Goal: Task Accomplishment & Management: Manage account settings

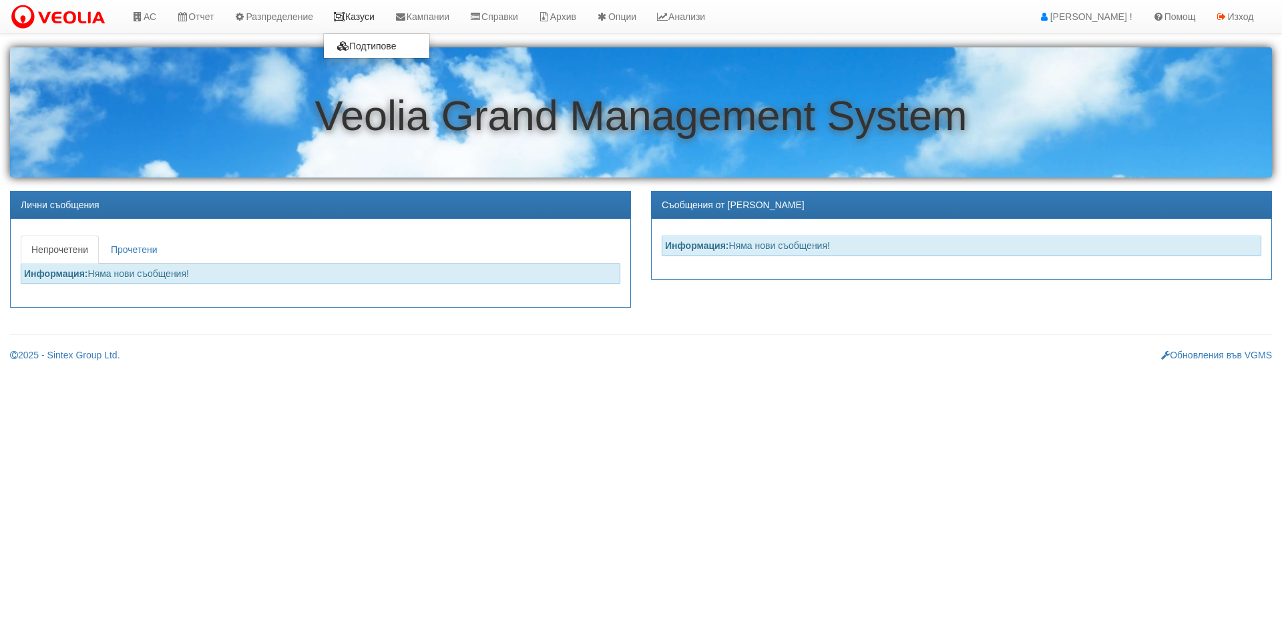
click at [385, 21] on link "Казуси" at bounding box center [353, 16] width 61 height 33
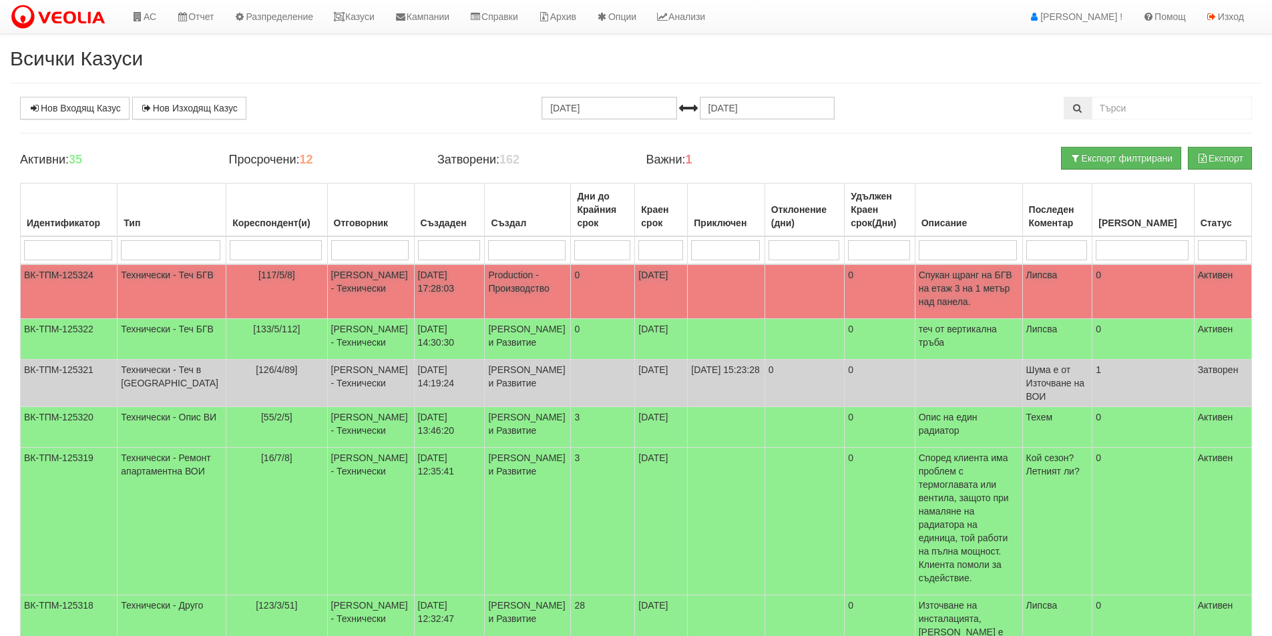
click at [425, 295] on td "[DATE] 17:28:03" at bounding box center [449, 291] width 71 height 55
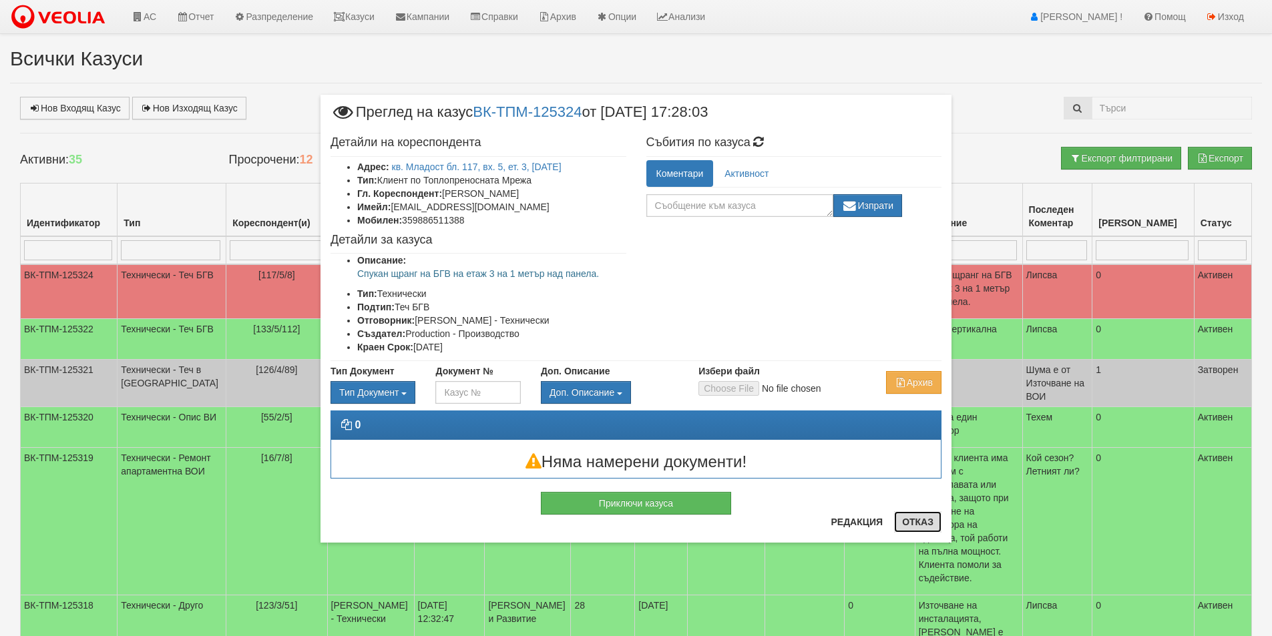
click at [910, 532] on button "Отказ" at bounding box center [917, 522] width 47 height 21
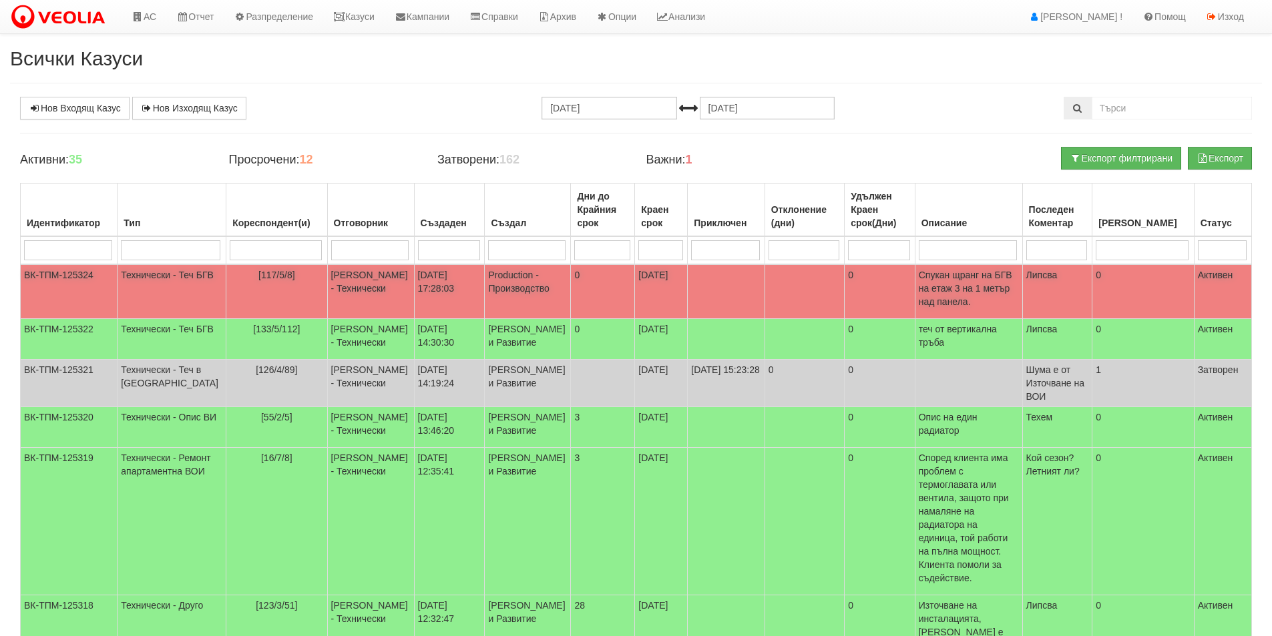
click at [234, 284] on td "[117/5/8]" at bounding box center [276, 291] width 101 height 55
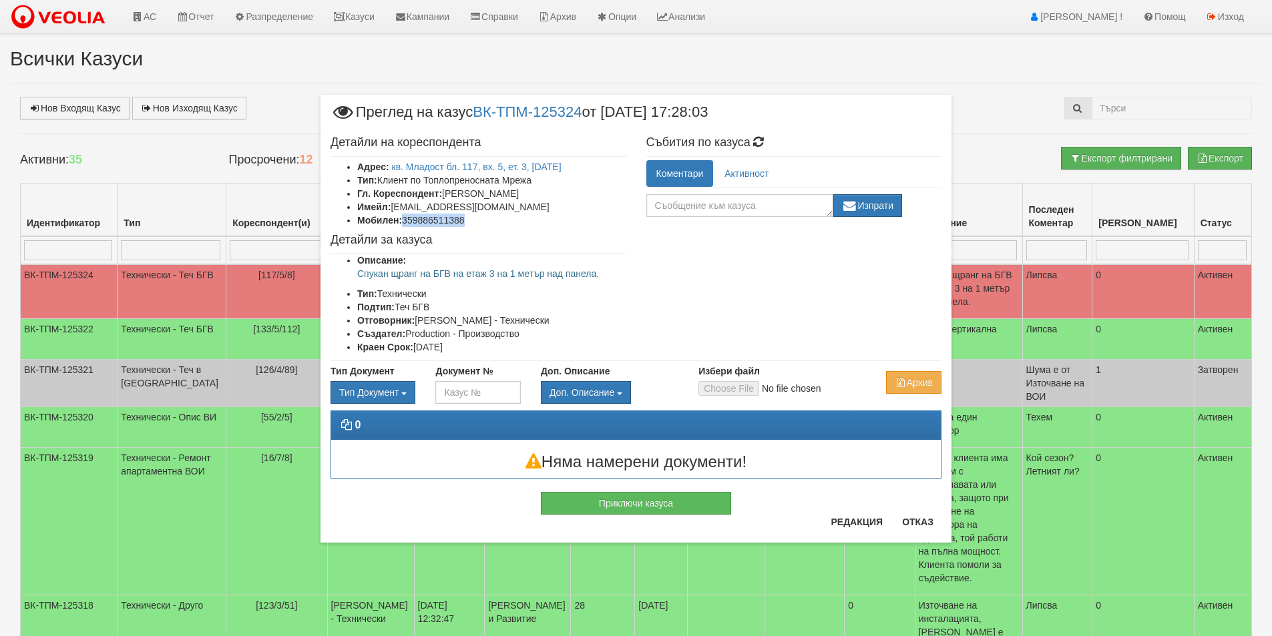
drag, startPoint x: 474, startPoint y: 224, endPoint x: 404, endPoint y: 217, distance: 70.4
click at [404, 217] on li "Мобилен: 359886511388" at bounding box center [491, 220] width 269 height 13
copy li "359886511388"
drag, startPoint x: 604, startPoint y: 274, endPoint x: 347, endPoint y: 278, distance: 257.1
click at [347, 278] on ul "Описание: Спукан щранг на БГВ на етаж 3 на 1 метър над панела. Тип: Технически …" at bounding box center [479, 304] width 296 height 100
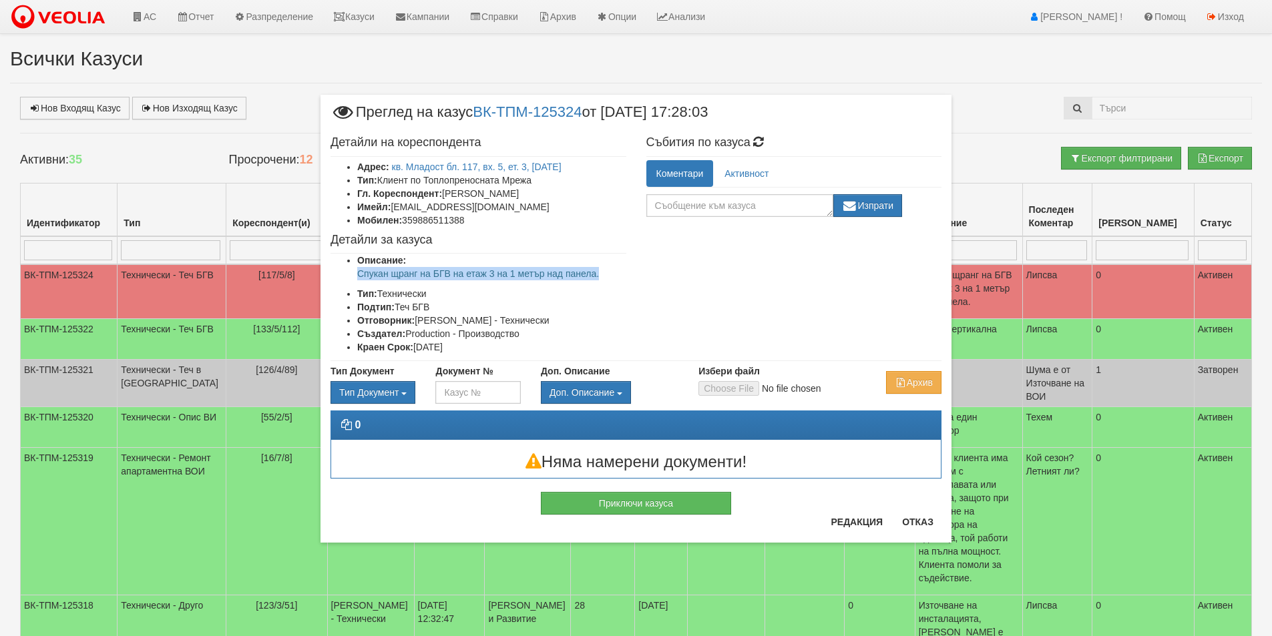
copy p "Спукан щранг на БГВ на етаж 3 на 1 метър над панела."
drag, startPoint x: 933, startPoint y: 518, endPoint x: 922, endPoint y: 519, distance: 11.4
click at [933, 519] on button "Отказ" at bounding box center [917, 522] width 47 height 21
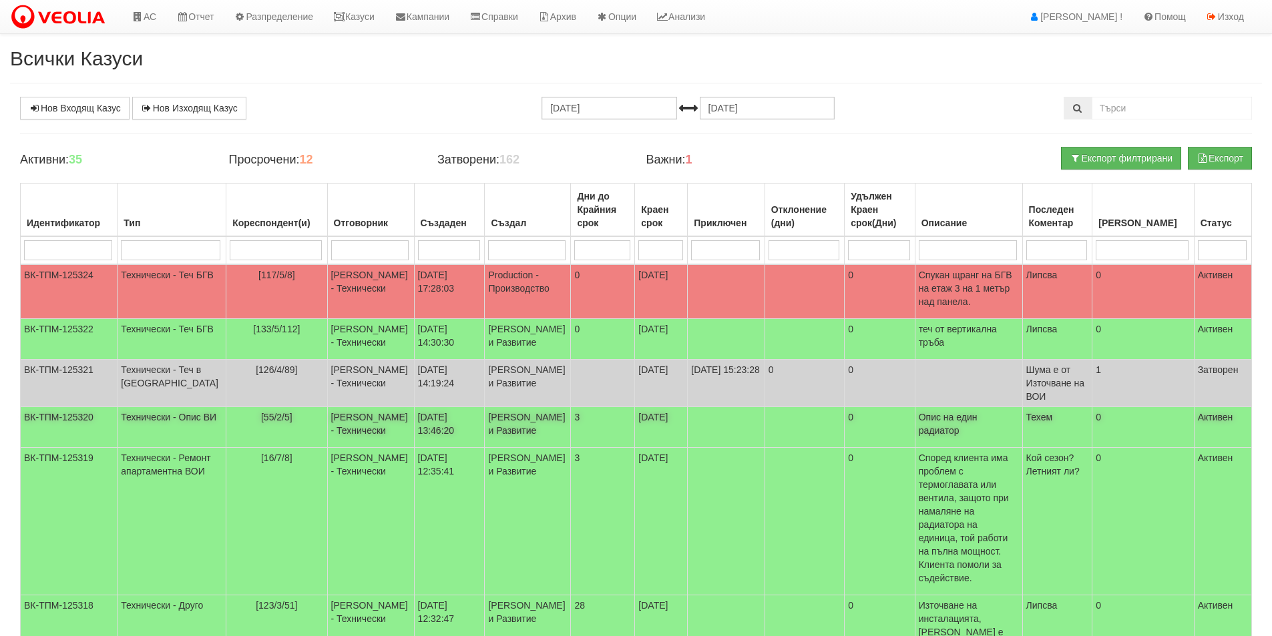
click at [289, 439] on td "[55/2/5]" at bounding box center [276, 427] width 101 height 41
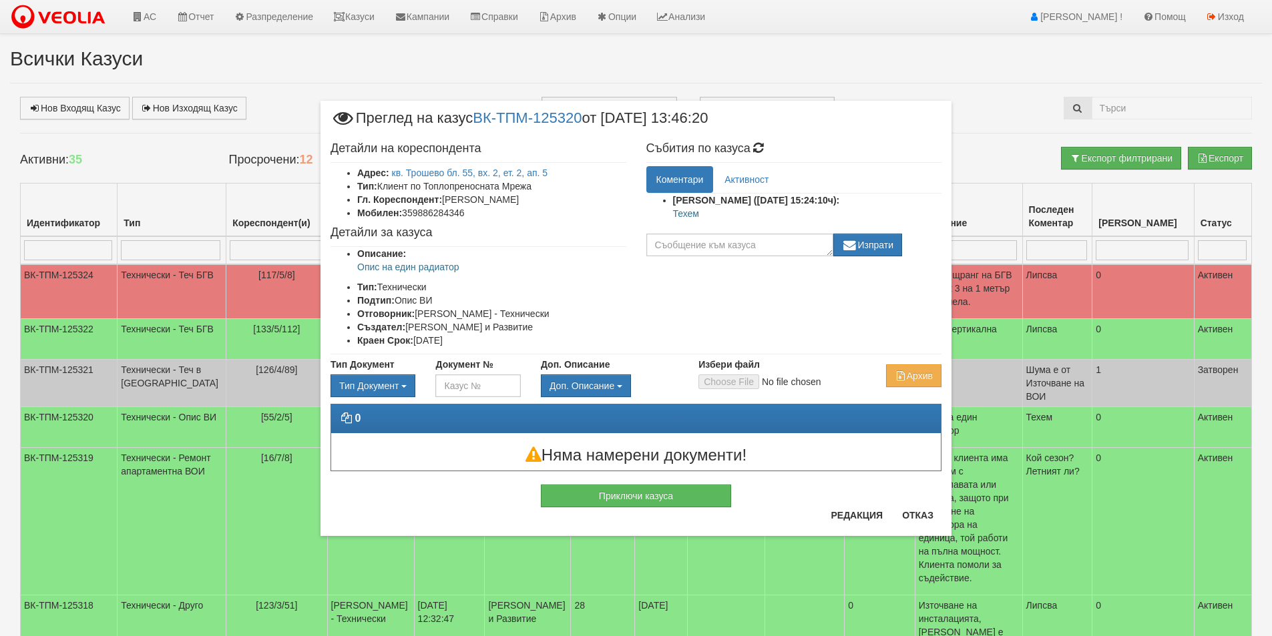
drag, startPoint x: 542, startPoint y: 202, endPoint x: 445, endPoint y: 204, distance: 96.9
click at [445, 204] on li "Гл. Кореспондент: СТЕФКА КОСТОВА" at bounding box center [491, 199] width 269 height 13
copy li "СТЕФКА КОСТОВА"
drag, startPoint x: 465, startPoint y: 215, endPoint x: 405, endPoint y: 210, distance: 60.3
click at [405, 210] on li "Мобилен: 359886284346" at bounding box center [491, 212] width 269 height 13
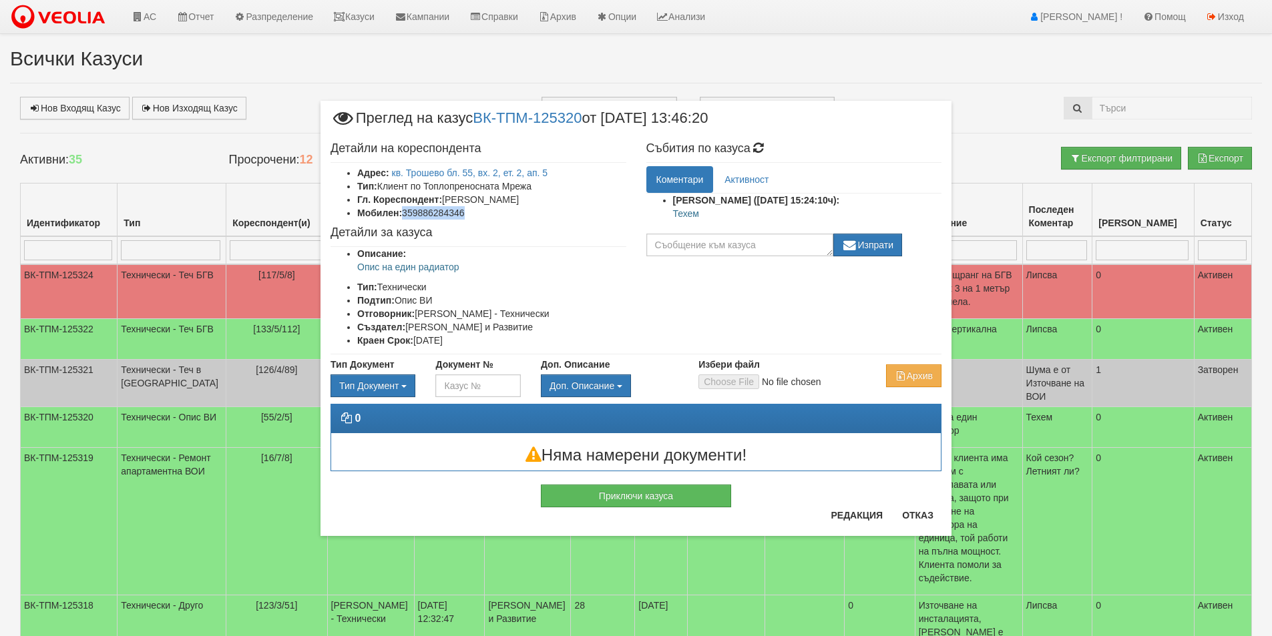
copy li "359886284346"
click at [0, 435] on div "× Преглед на казус ВК-ТПМ-125320 от 01/09/2025 13:46:20 Детайли на кореспондент…" at bounding box center [636, 318] width 1272 height 636
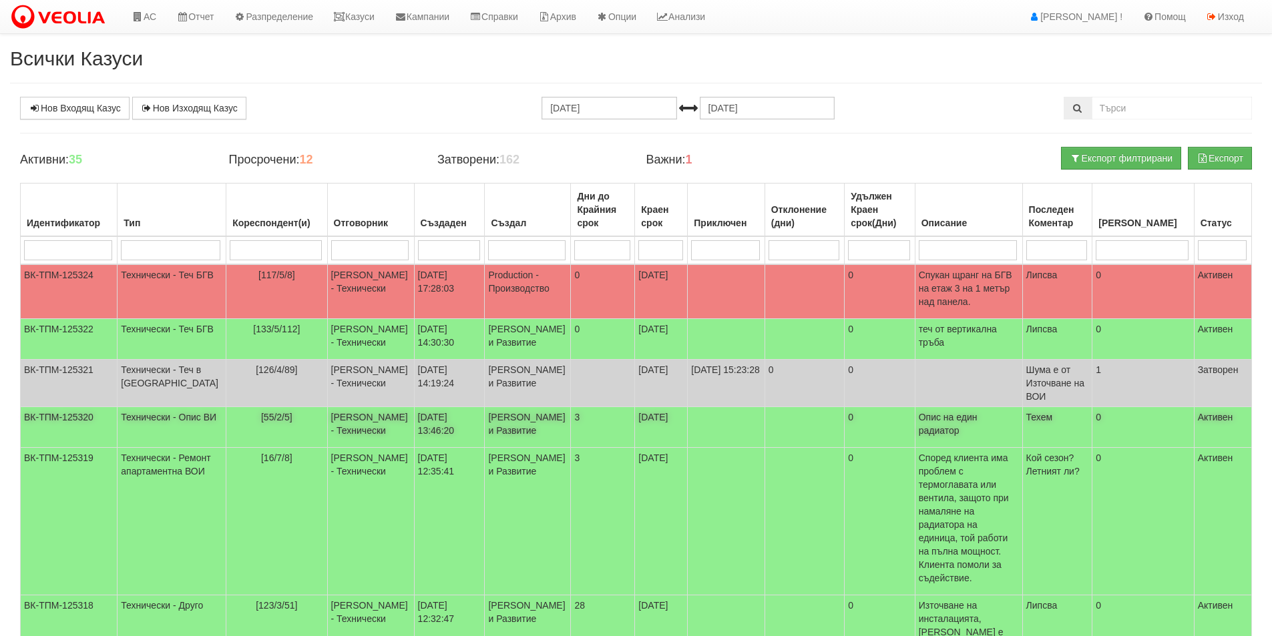
click at [242, 448] on td "[55/2/5]" at bounding box center [276, 427] width 101 height 41
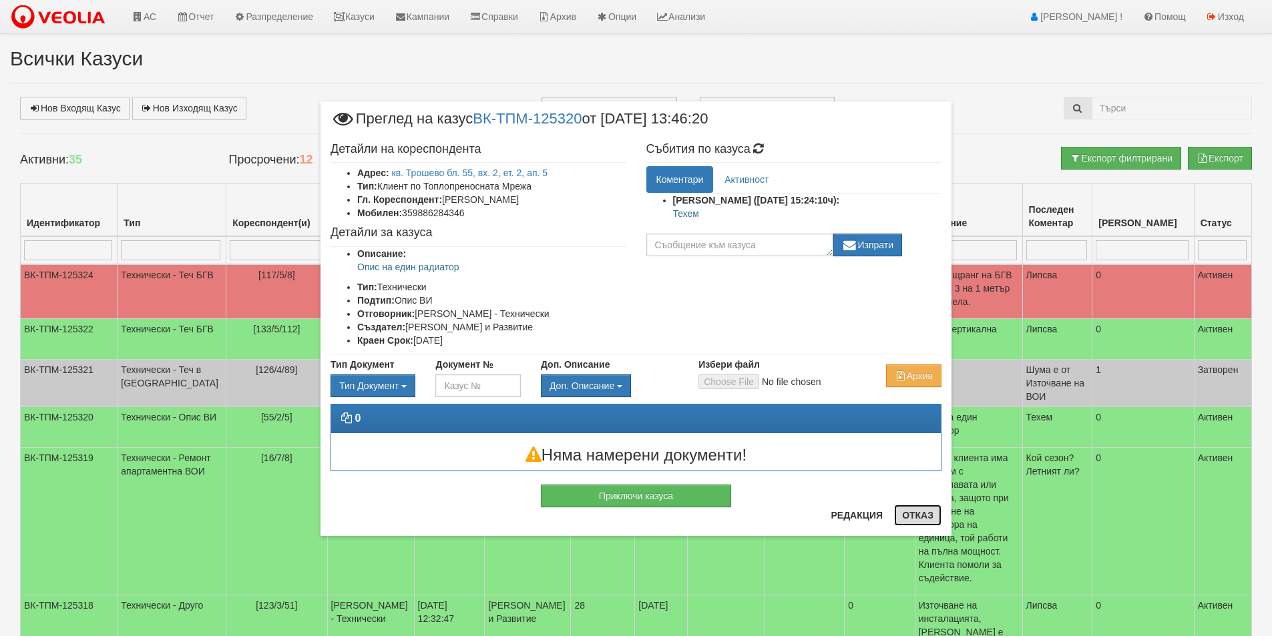
click at [918, 520] on button "Отказ" at bounding box center [917, 515] width 47 height 21
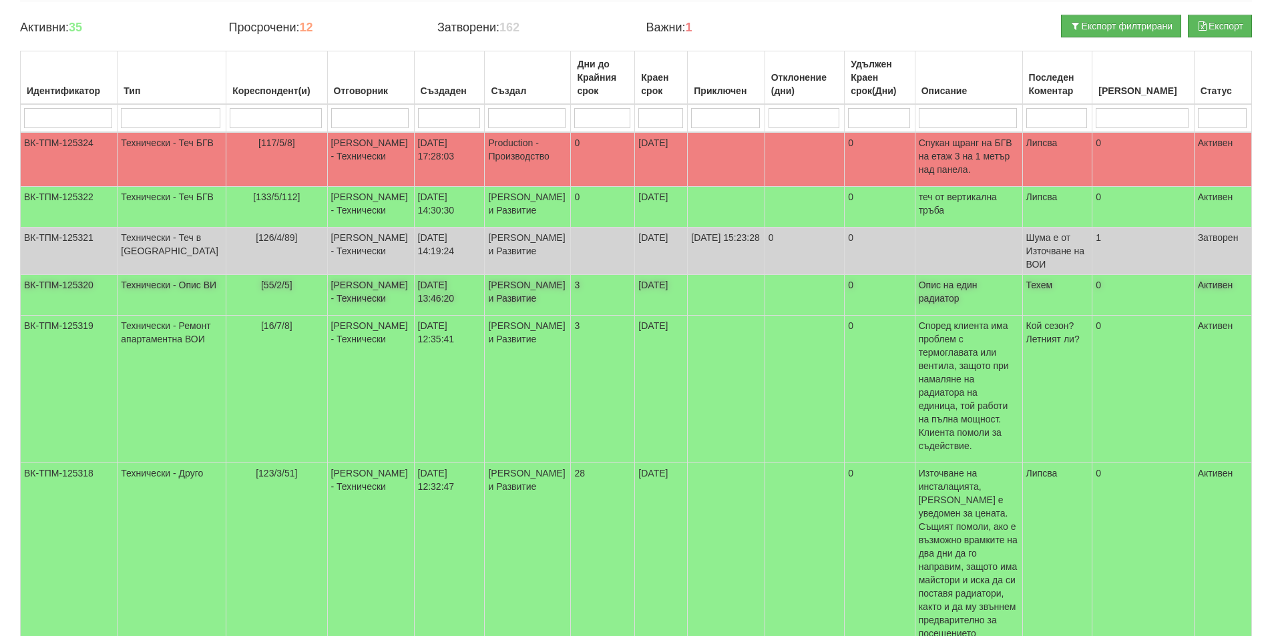
scroll to position [134, 0]
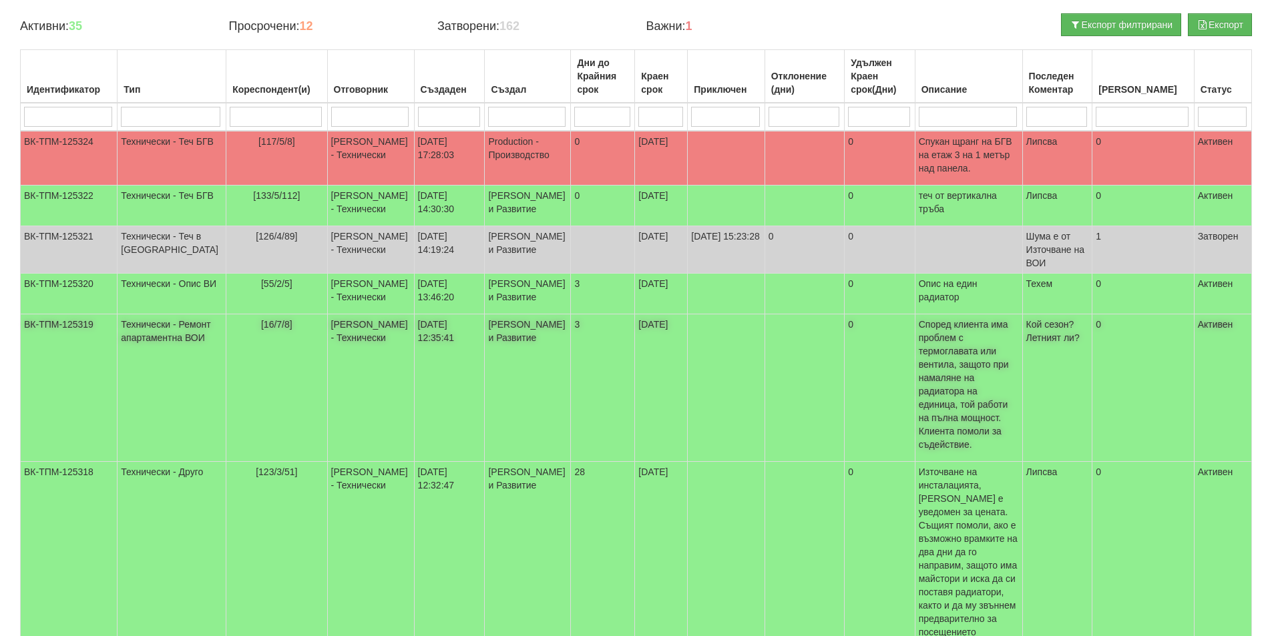
click at [331, 413] on td "Бойко Петков - Технически" at bounding box center [370, 389] width 87 height 148
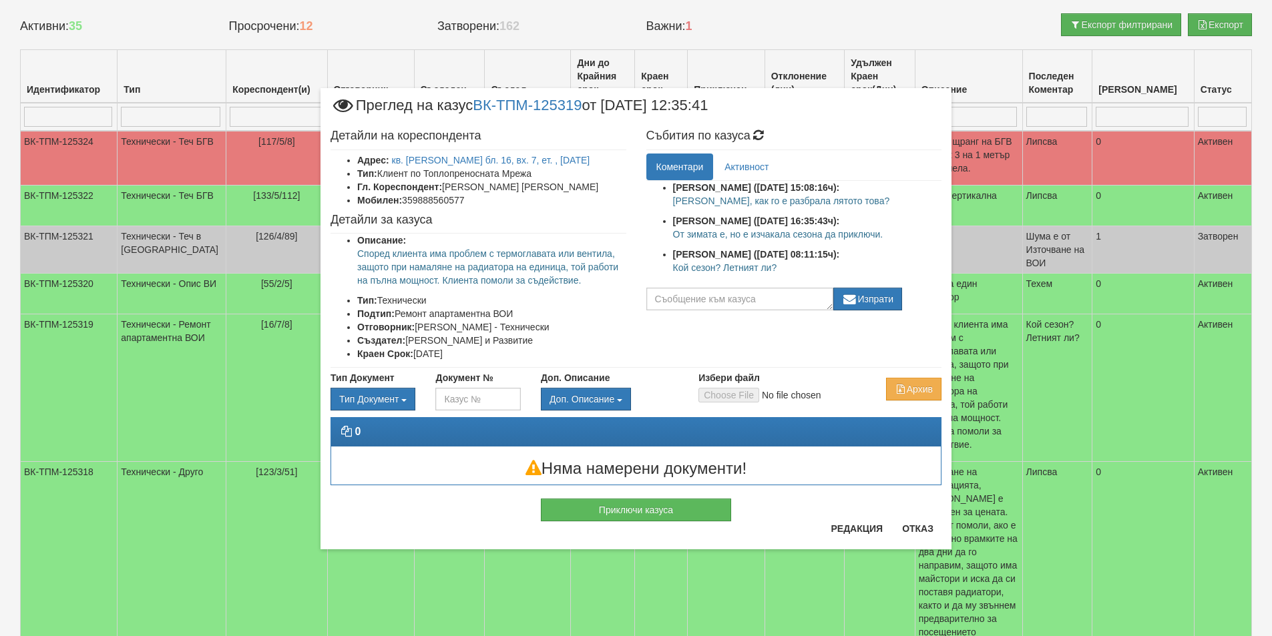
drag, startPoint x: 781, startPoint y: 268, endPoint x: 660, endPoint y: 188, distance: 144.8
click at [660, 188] on ul "Пламен Стефанов (01/09/2025г. 15:08:16ч): Иван Велев, как го е разбрала лятото …" at bounding box center [794, 231] width 296 height 100
copy ul "Пламен Стефанов (01/09/2025г. 15:08:16ч): Иван Велев, как го е разбрала лятото …"
click at [916, 522] on div "× Преглед на казус ВК-ТПМ-125319 от 01/09/2025 12:35:41 Детайли на кореспондент…" at bounding box center [636, 318] width 631 height 461
click at [922, 530] on button "Отказ" at bounding box center [917, 528] width 47 height 21
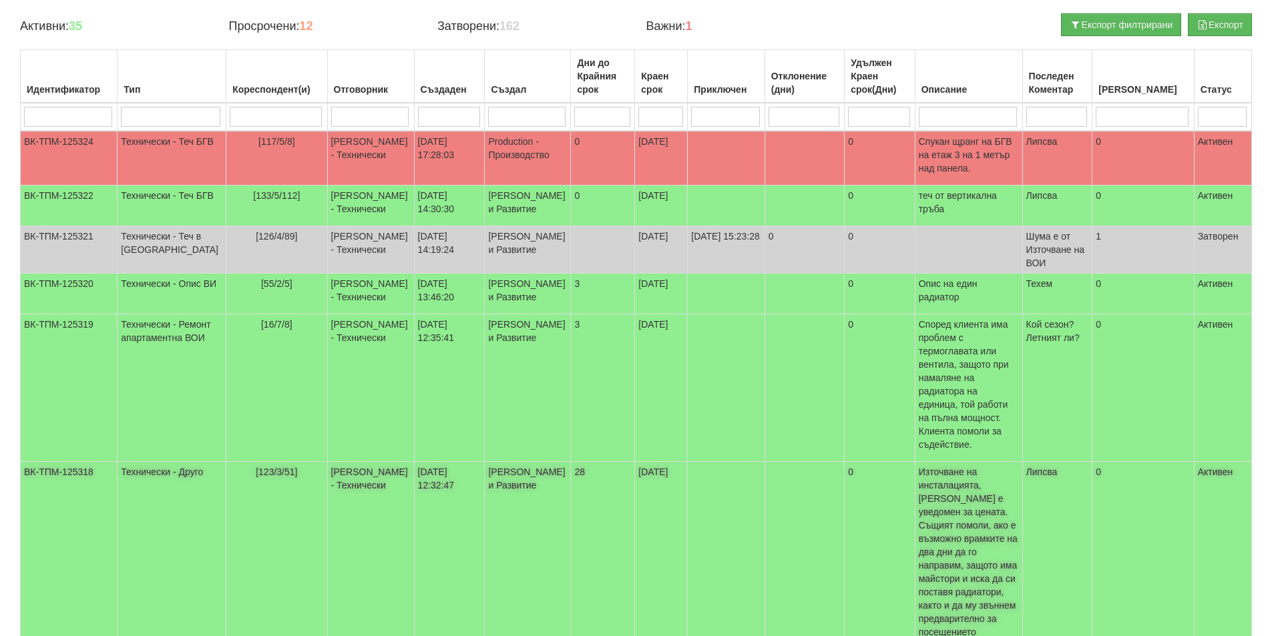
click at [383, 502] on td "[PERSON_NAME] - Технически" at bounding box center [370, 556] width 87 height 188
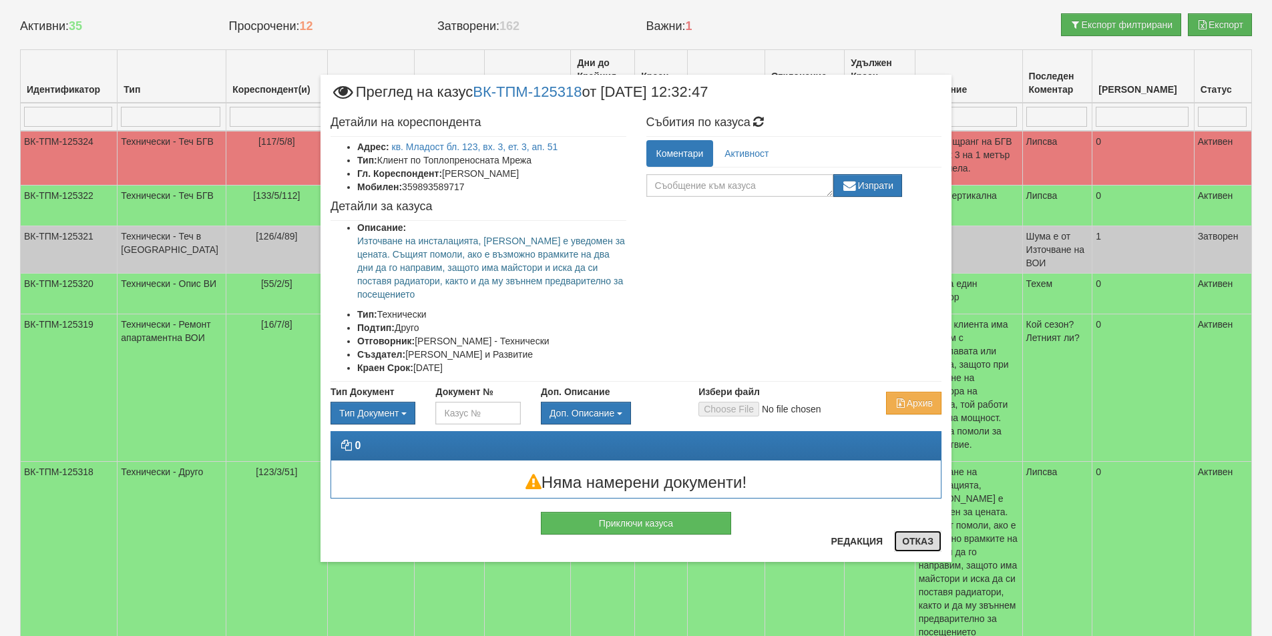
click at [917, 544] on button "Отказ" at bounding box center [917, 541] width 47 height 21
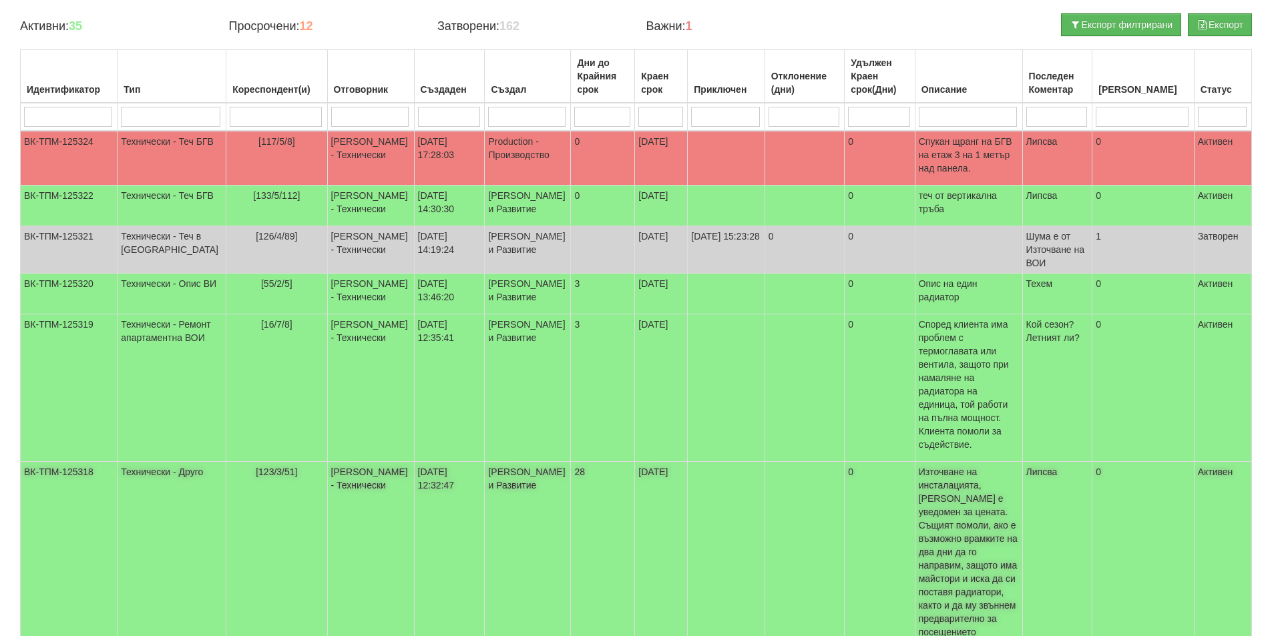
click at [375, 484] on td "[PERSON_NAME] - Технически" at bounding box center [370, 556] width 87 height 188
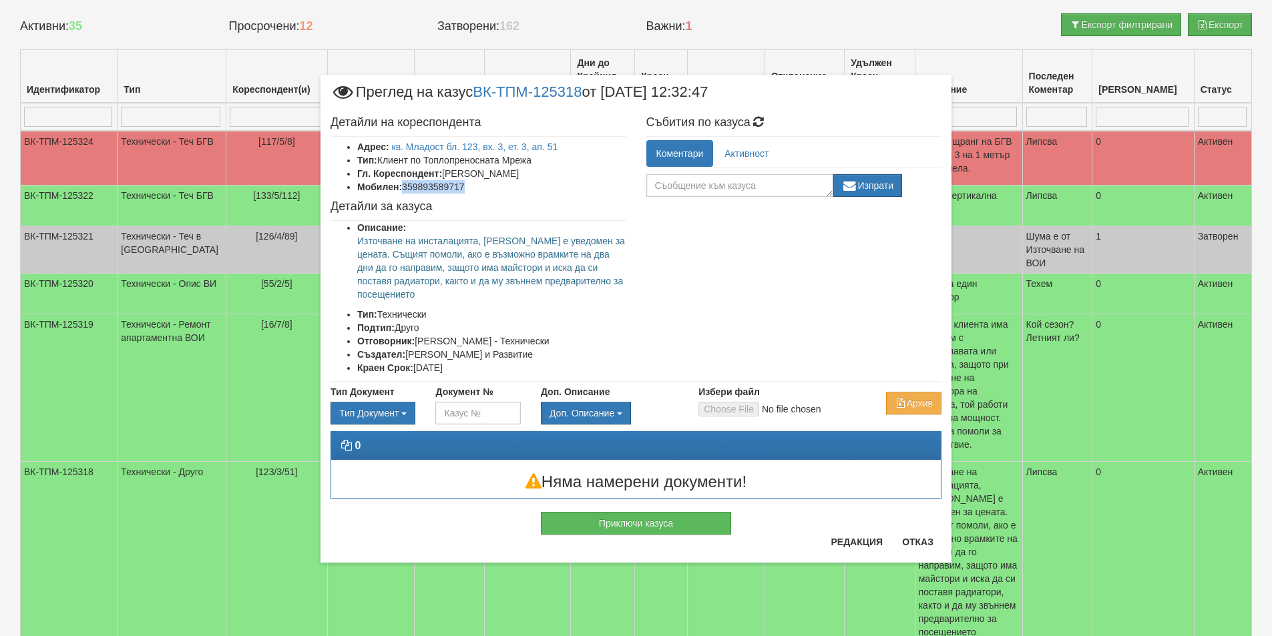
drag, startPoint x: 485, startPoint y: 183, endPoint x: 404, endPoint y: 188, distance: 80.9
click at [404, 188] on li "Мобилен: 359893589717" at bounding box center [491, 186] width 269 height 13
copy li "359893589717"
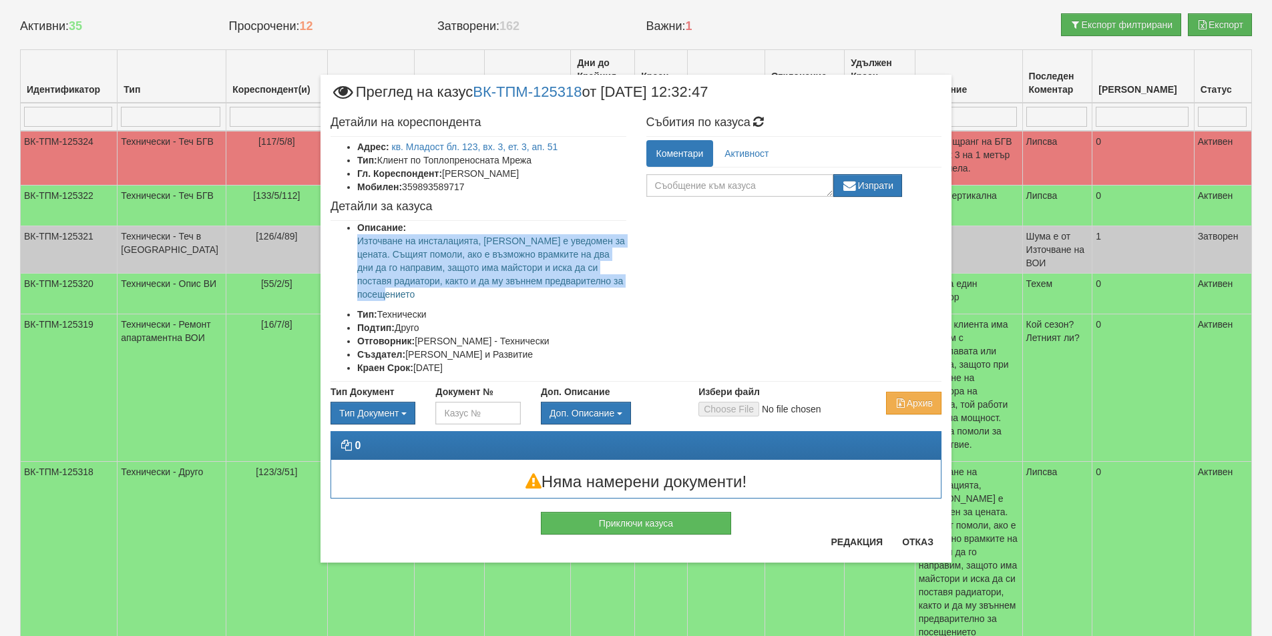
drag, startPoint x: 414, startPoint y: 291, endPoint x: 349, endPoint y: 246, distance: 79.7
click at [349, 246] on ul "Описание: Източване на инсталацията, Клиента е уведомен за цената. Същият помол…" at bounding box center [479, 298] width 296 height 154
copy p "Източване на инсталацията, [PERSON_NAME] е уведомен за цената. Същият помоли, а…"
click at [908, 535] on button "Отказ" at bounding box center [917, 542] width 47 height 21
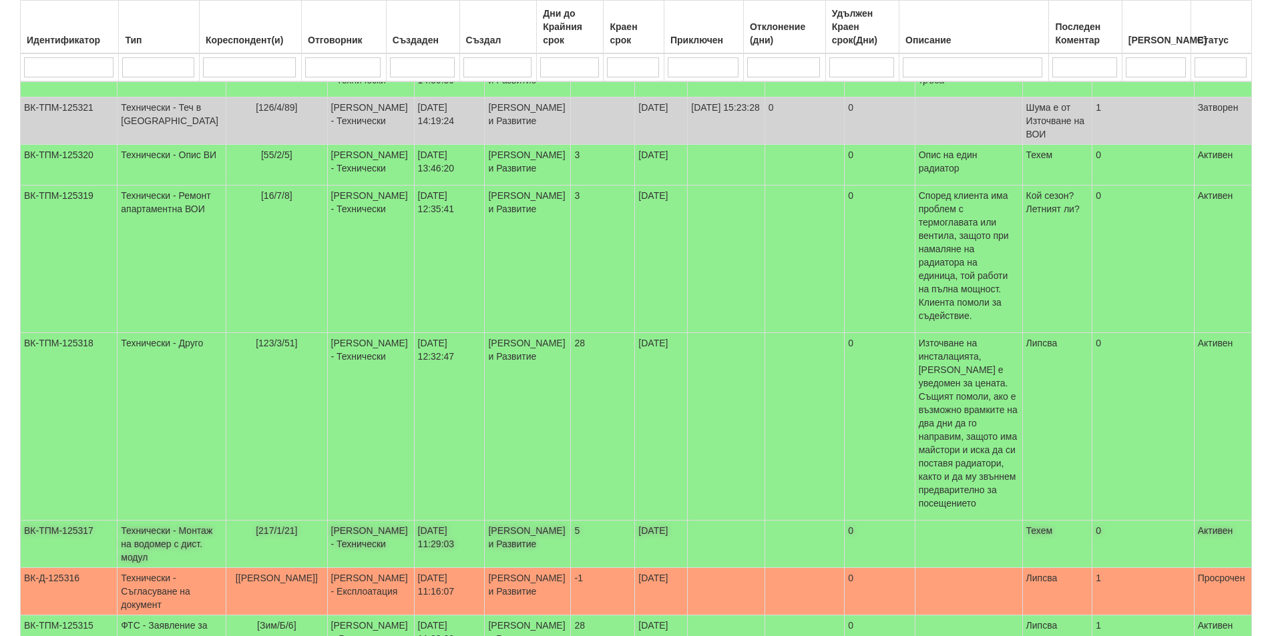
scroll to position [334, 0]
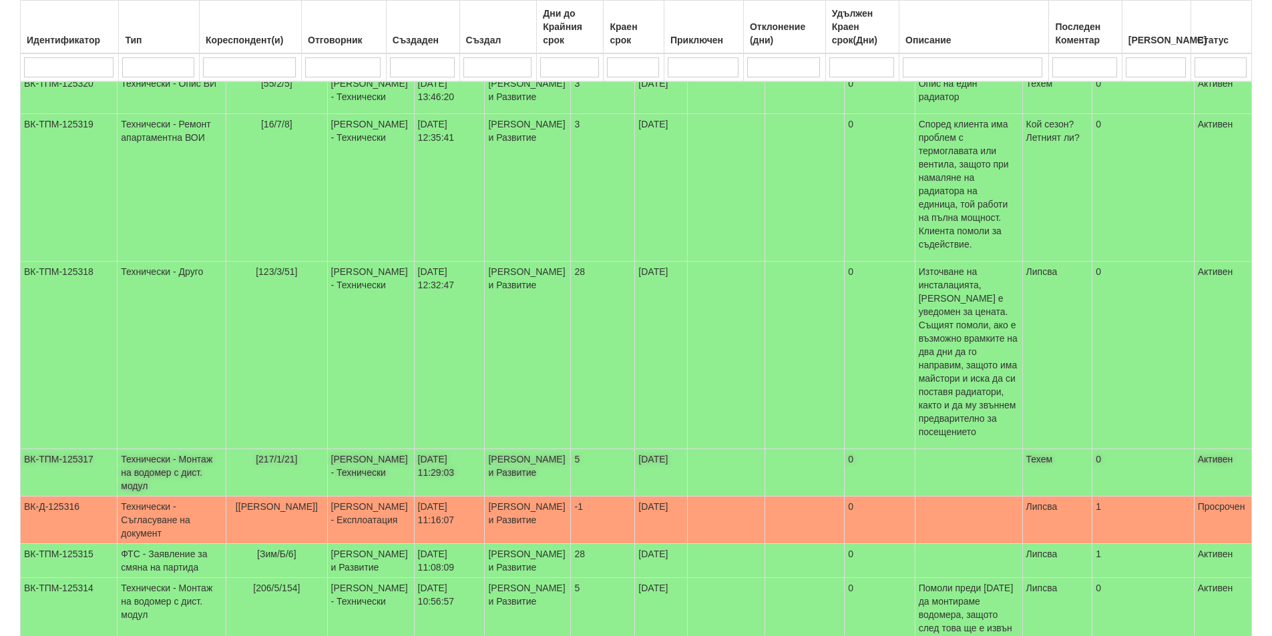
click at [260, 449] on td "[217/1/21]" at bounding box center [276, 472] width 101 height 47
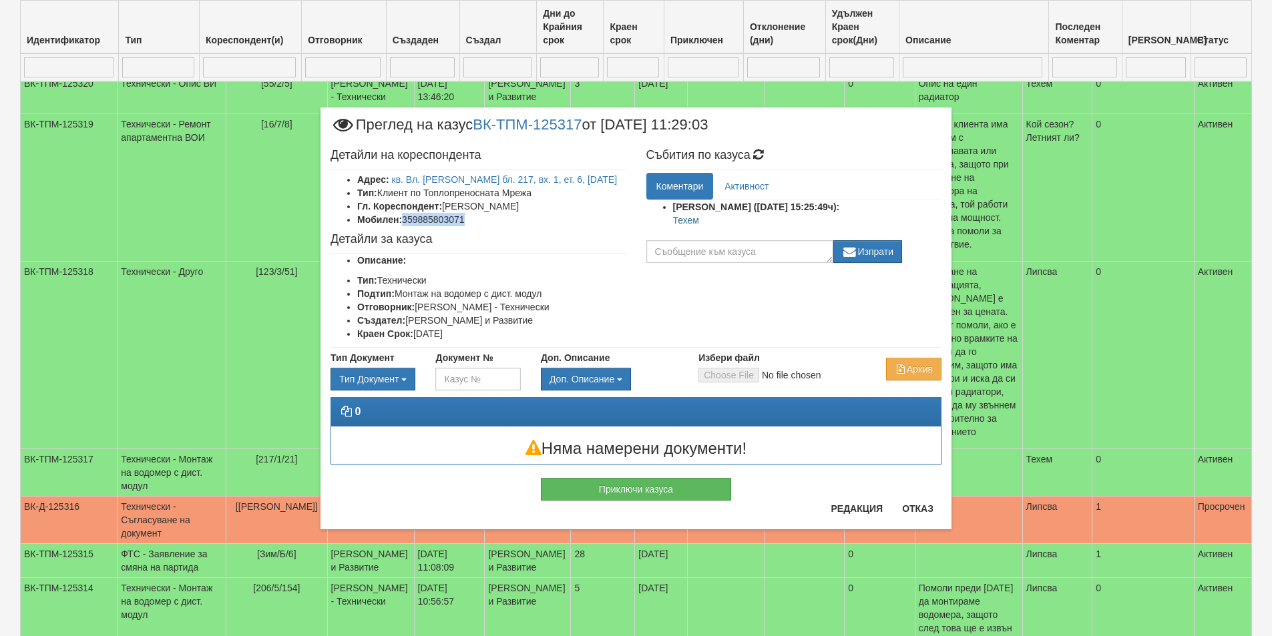
drag, startPoint x: 473, startPoint y: 222, endPoint x: 404, endPoint y: 222, distance: 69.5
click at [404, 222] on li "Мобилен: 359885803071" at bounding box center [491, 219] width 269 height 13
copy li "359885803071"
click at [910, 512] on button "Отказ" at bounding box center [917, 508] width 47 height 21
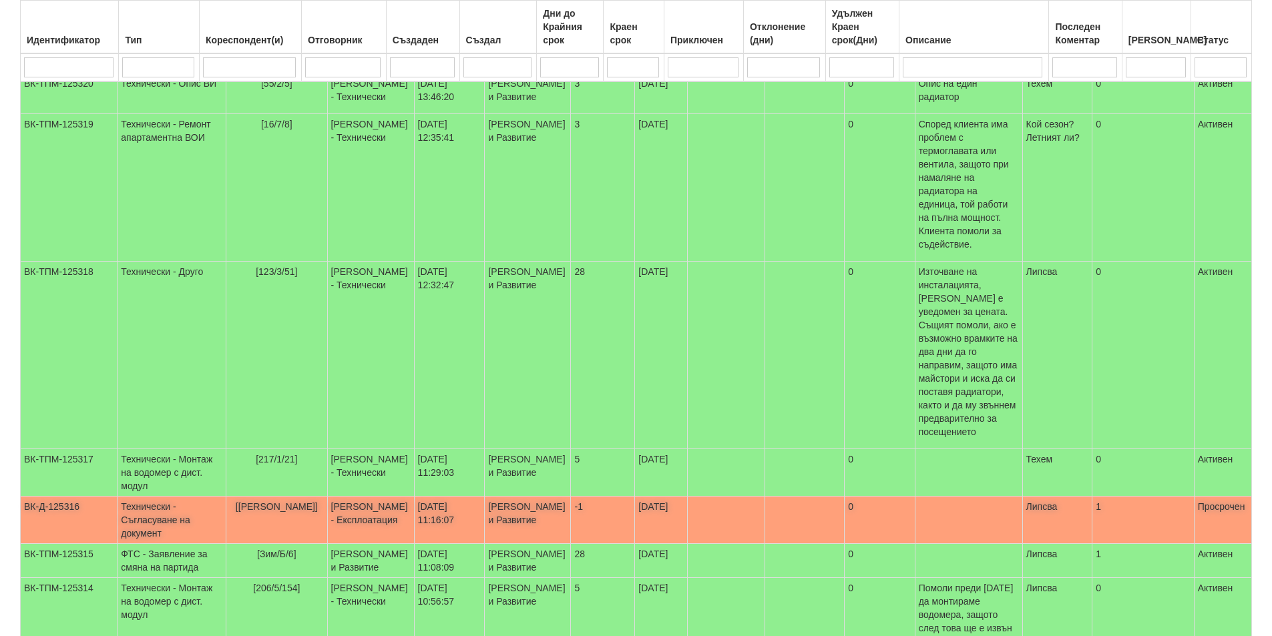
click at [448, 497] on td "01/09/2025 11:16:07" at bounding box center [449, 520] width 71 height 47
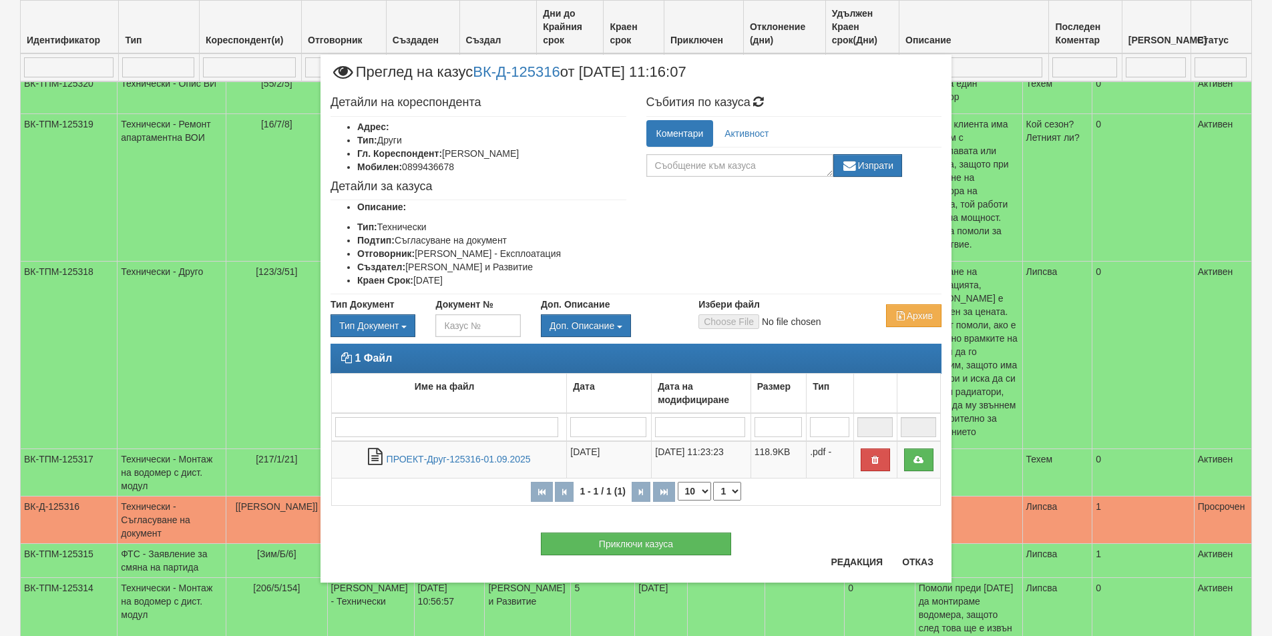
drag, startPoint x: 558, startPoint y: 158, endPoint x: 445, endPoint y: 150, distance: 113.1
click at [445, 150] on li "Гл. Кореспондент: Атанас Радиев Иванов" at bounding box center [491, 153] width 269 height 13
copy li "Атанас Радиев Иванов"
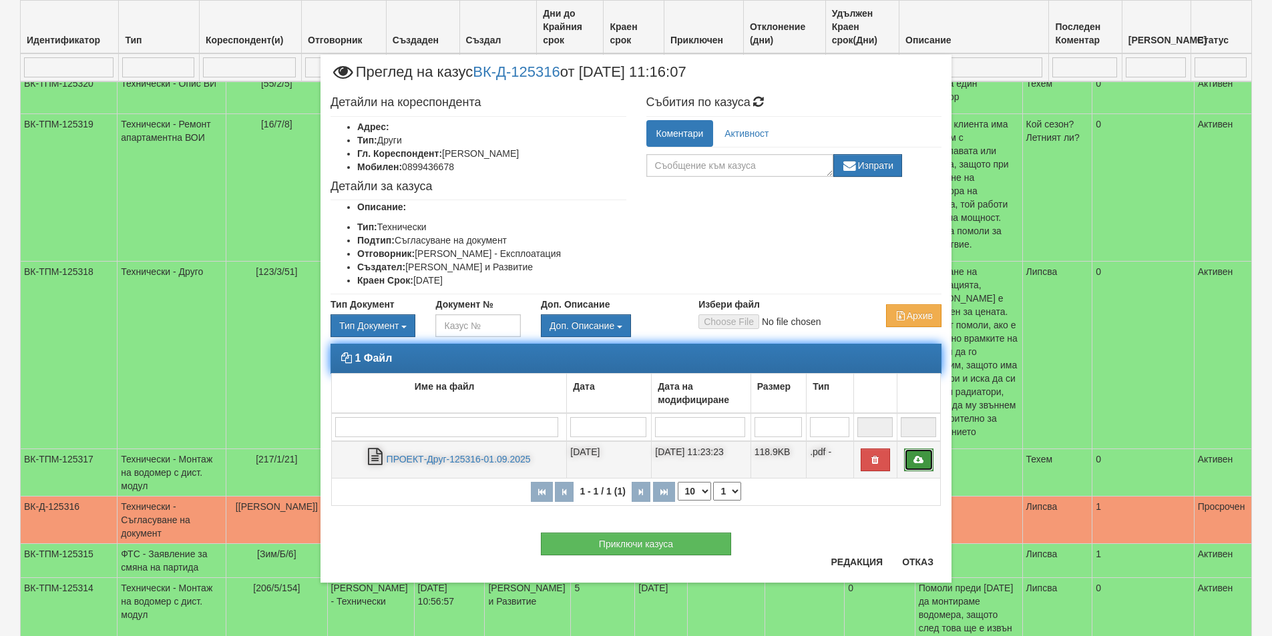
click at [909, 463] on link at bounding box center [918, 460] width 29 height 23
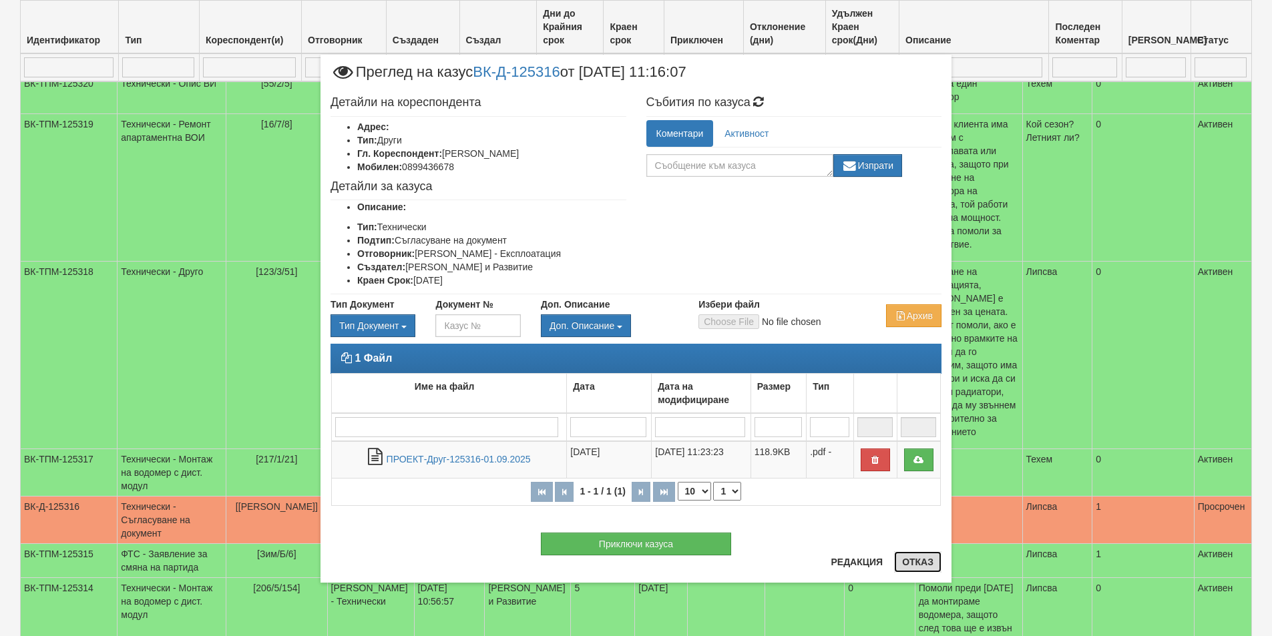
click at [922, 563] on button "Отказ" at bounding box center [917, 562] width 47 height 21
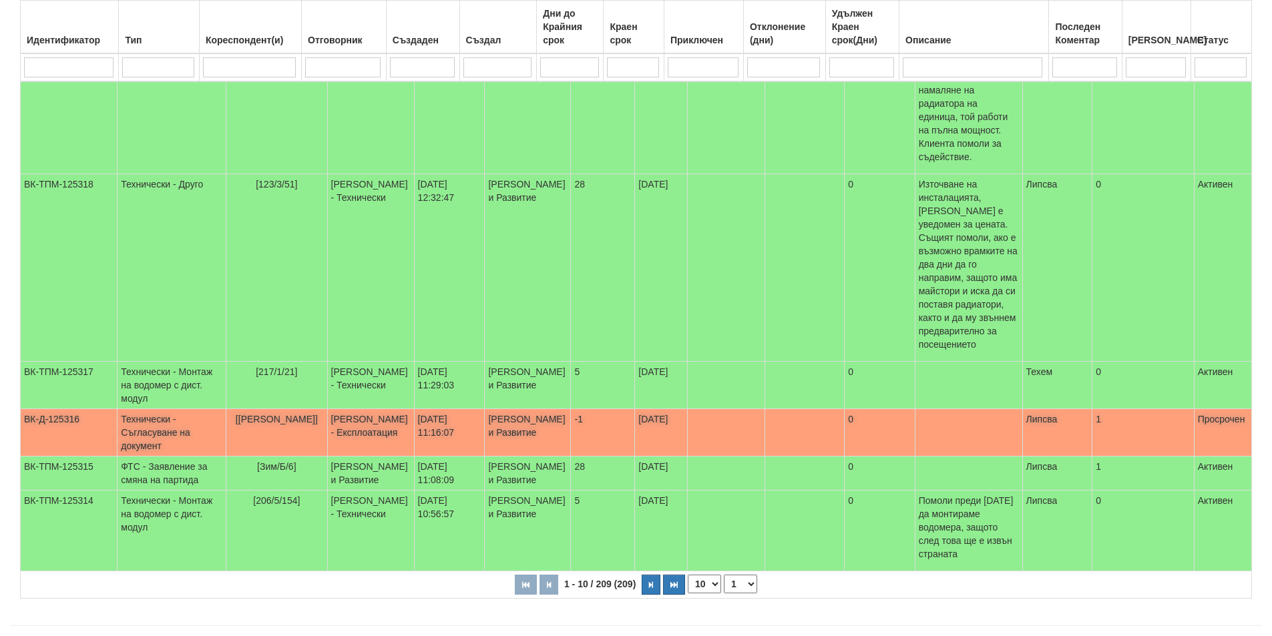
scroll to position [0, 0]
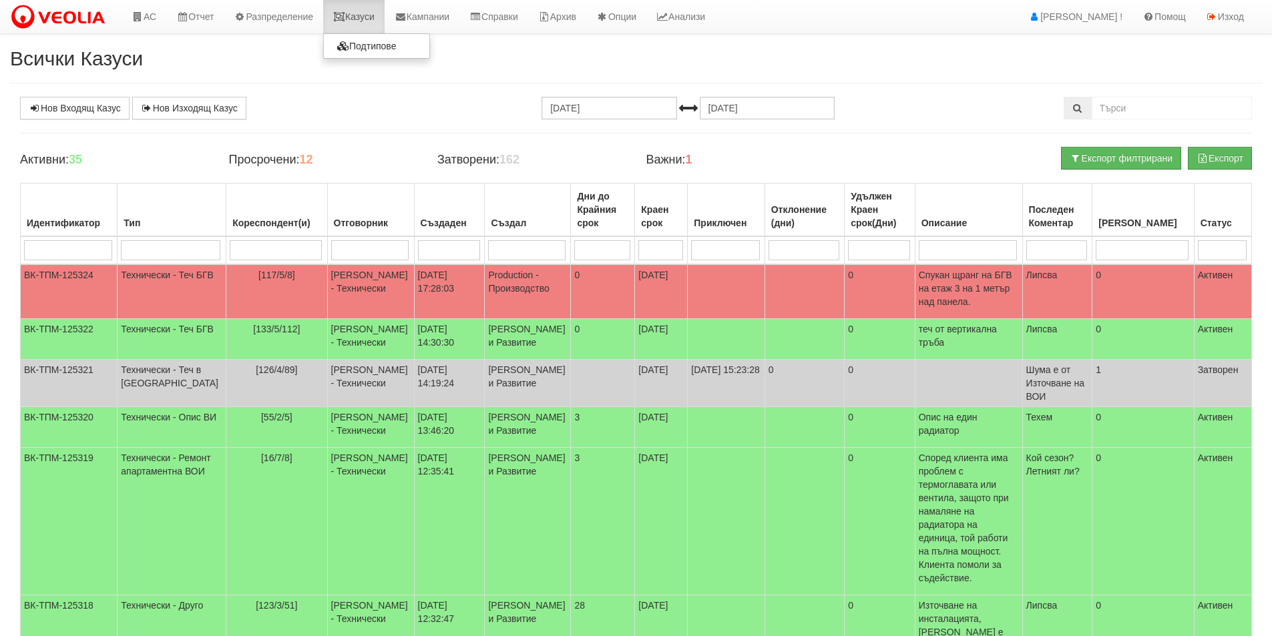
click at [345, 15] on icon at bounding box center [339, 16] width 12 height 9
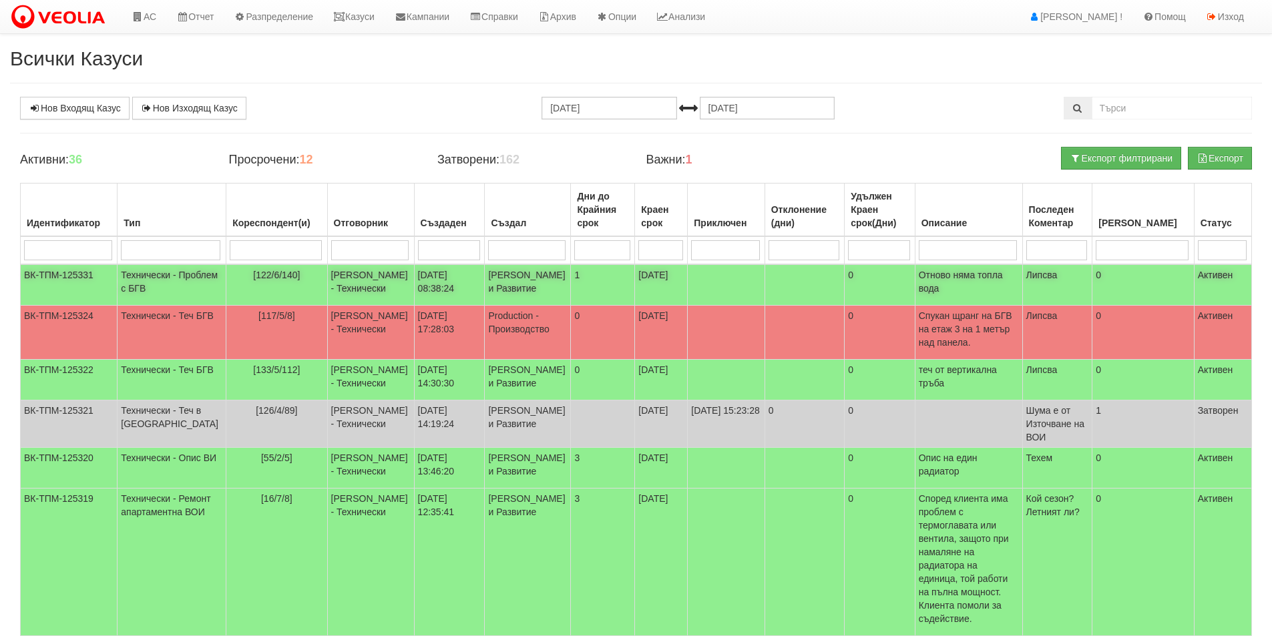
click at [331, 286] on td "[PERSON_NAME] - Технически" at bounding box center [370, 284] width 87 height 41
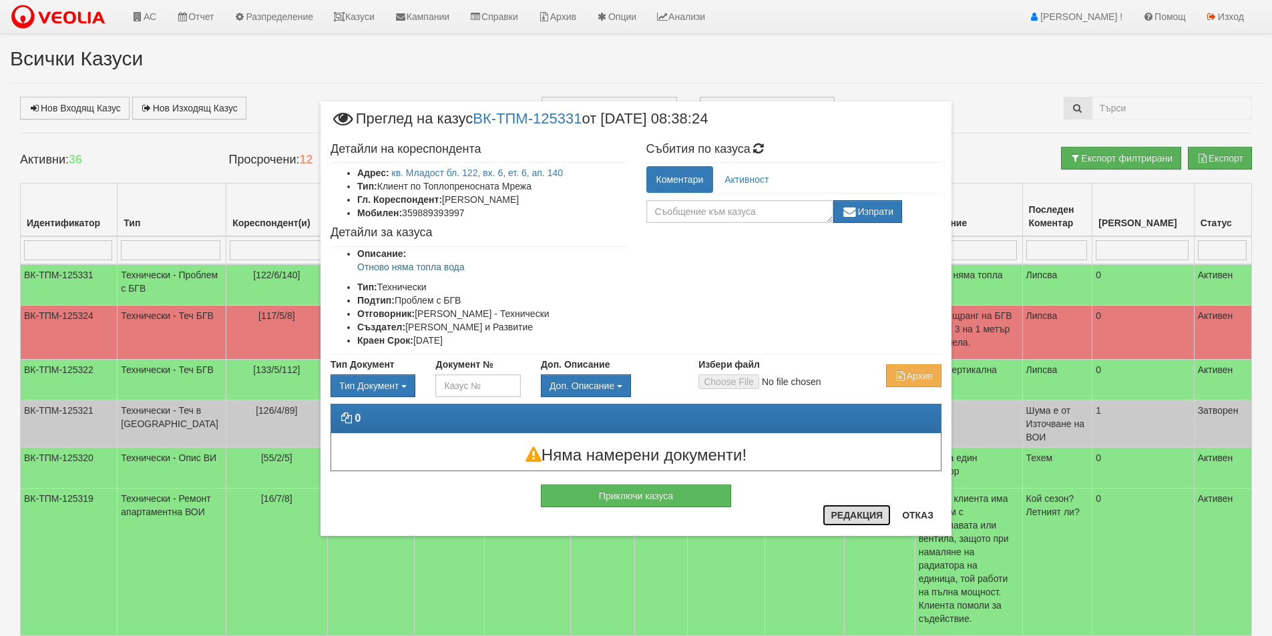
click at [844, 511] on button "Редакция" at bounding box center [857, 515] width 68 height 21
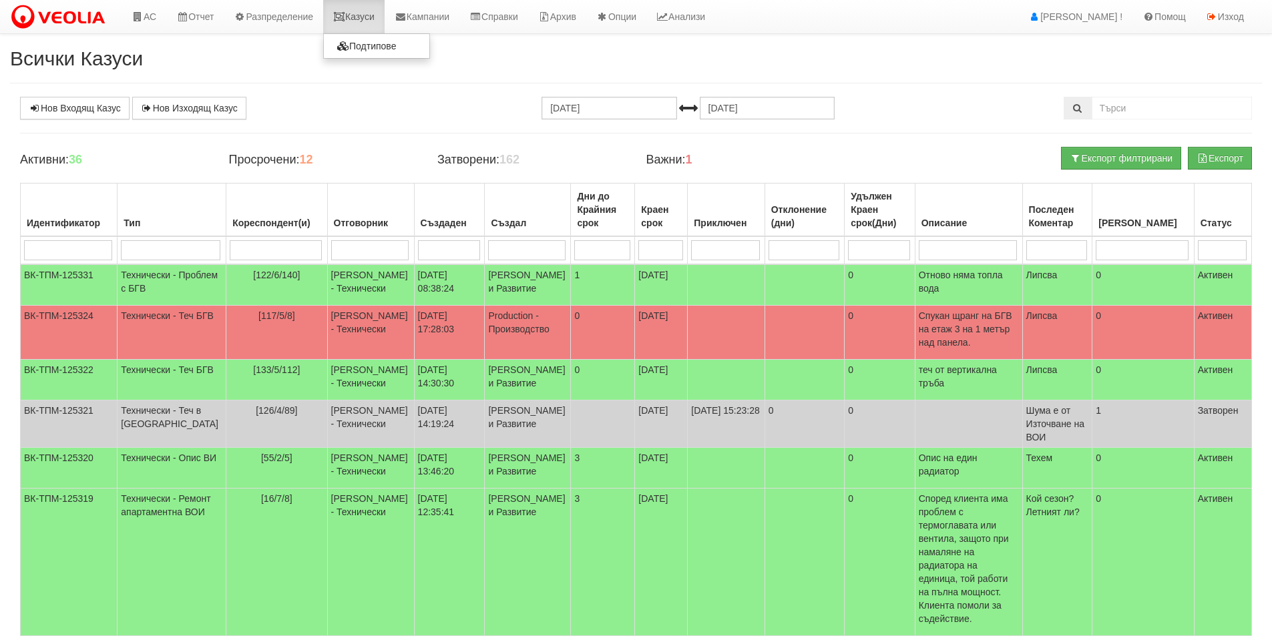
click at [377, 11] on link "Казуси" at bounding box center [353, 16] width 61 height 33
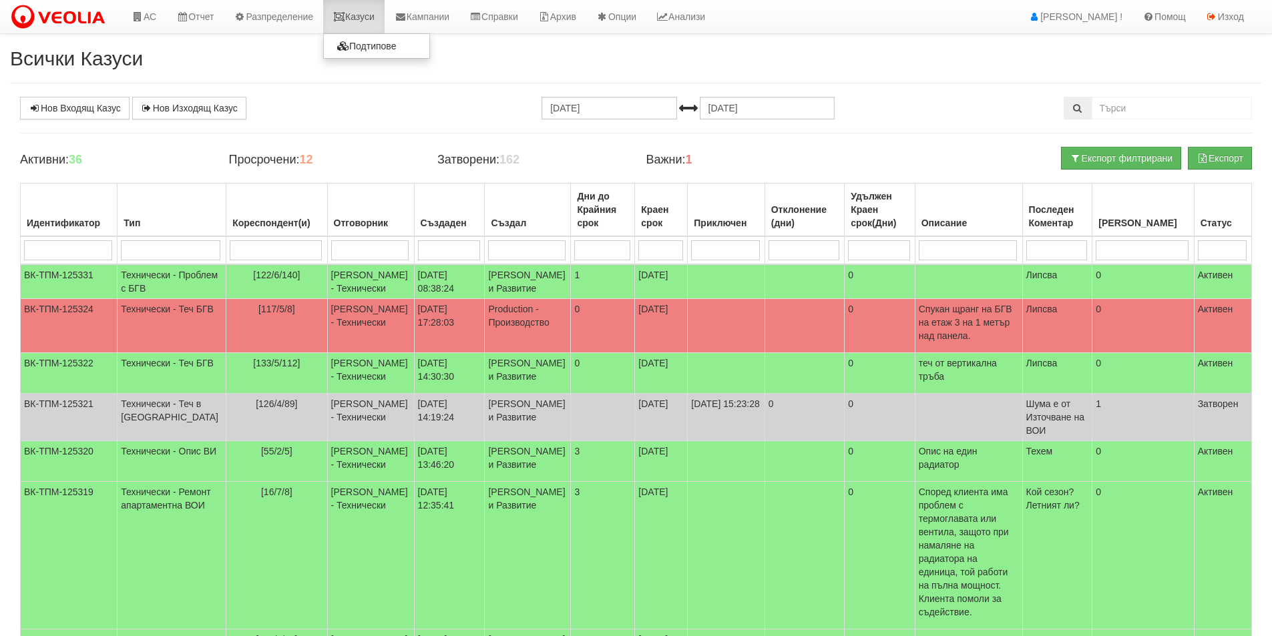
click at [337, 6] on link "Казуси" at bounding box center [353, 16] width 61 height 33
click at [377, 22] on link "Казуси" at bounding box center [353, 16] width 61 height 33
click at [575, 335] on td "0" at bounding box center [603, 326] width 64 height 54
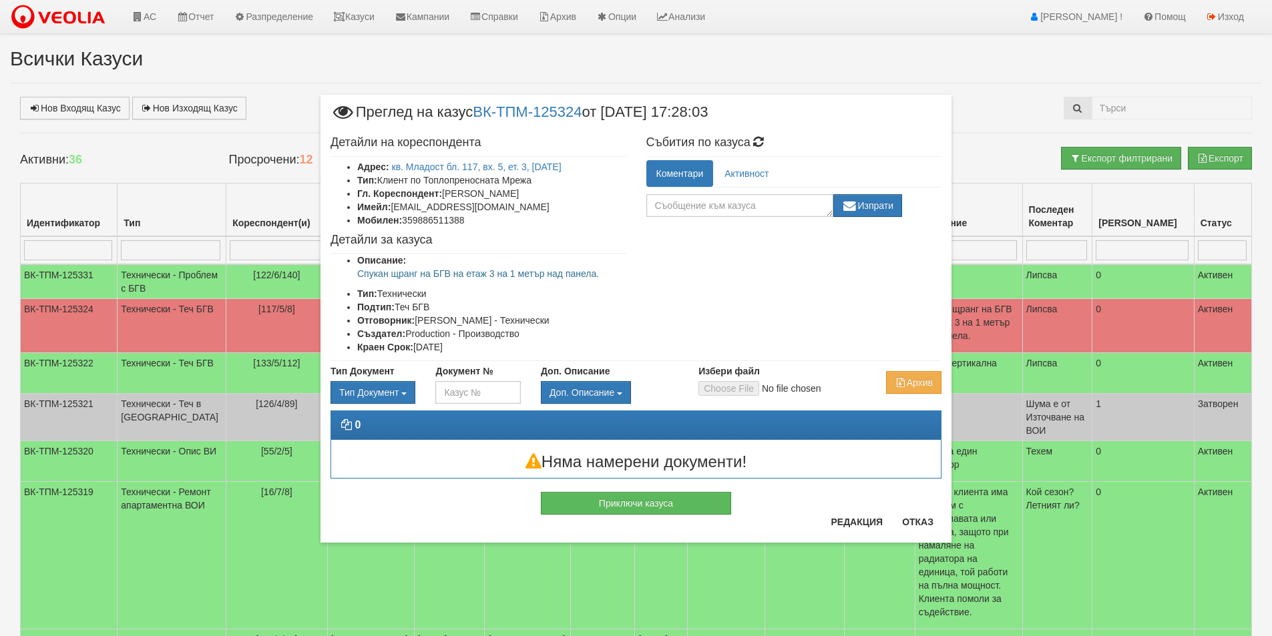
click at [878, 533] on div "Редакция Отказ" at bounding box center [882, 527] width 119 height 31
click at [868, 524] on button "Редакция" at bounding box center [857, 522] width 68 height 21
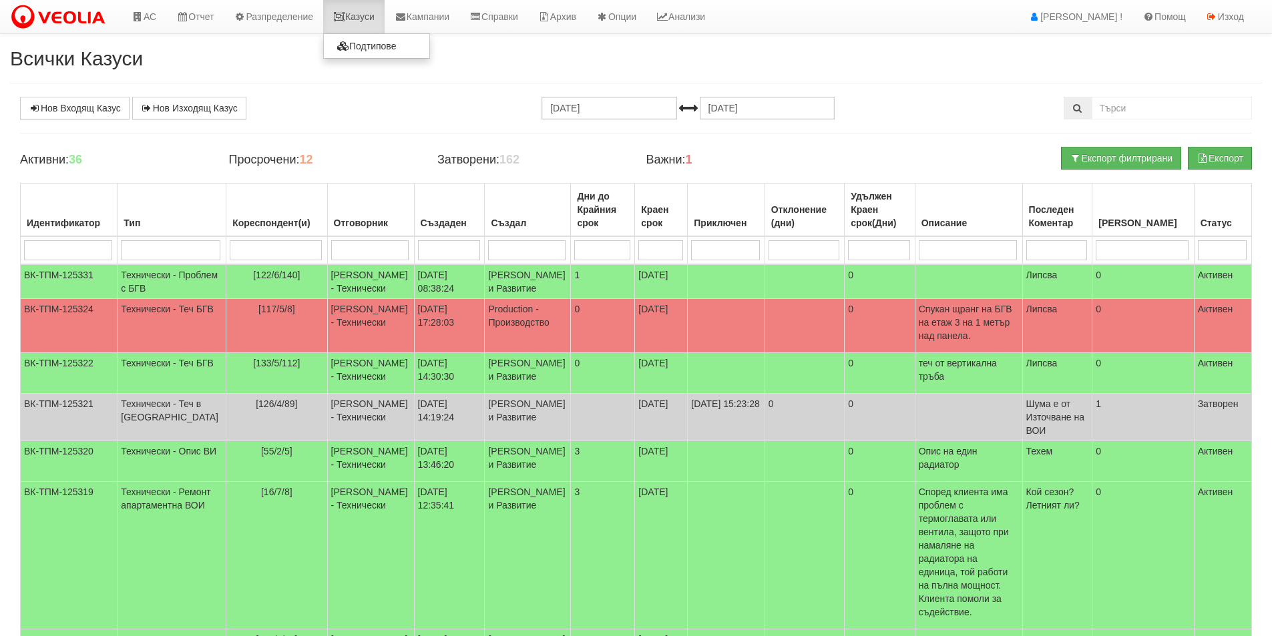
click at [362, 13] on link "Казуси" at bounding box center [353, 16] width 61 height 33
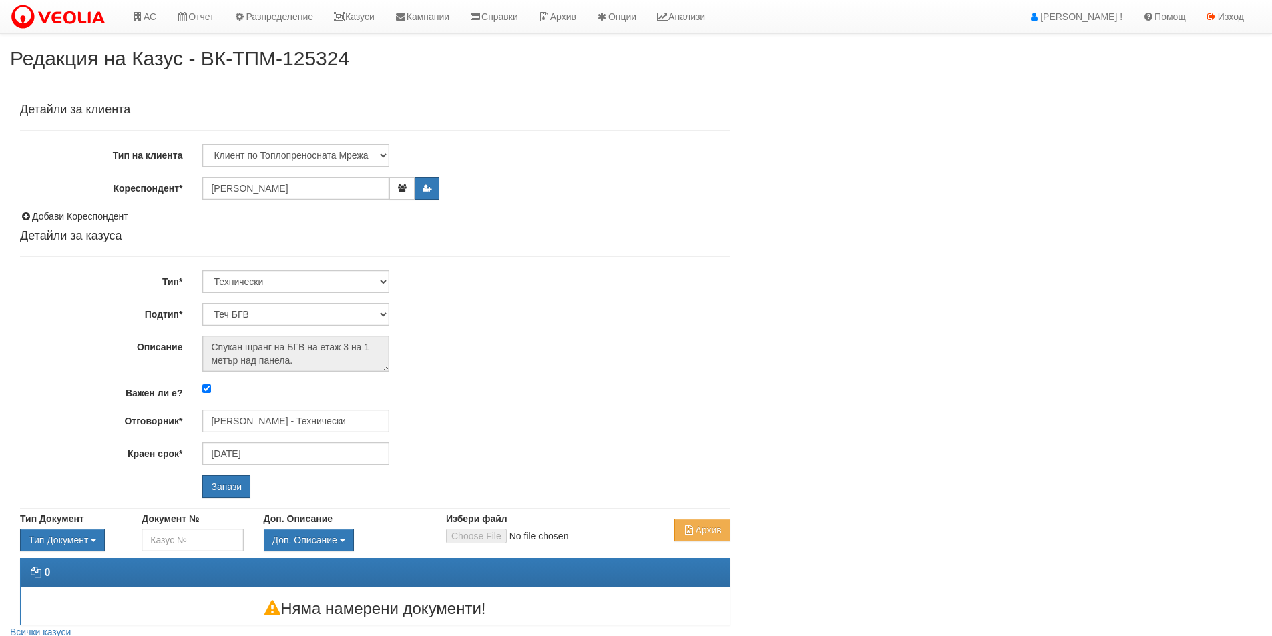
select select "Теч БГВ"
click at [208, 392] on input "Важен ли е?" at bounding box center [206, 389] width 9 height 9
checkbox input "false"
click at [230, 486] on input "Запази" at bounding box center [226, 486] width 48 height 23
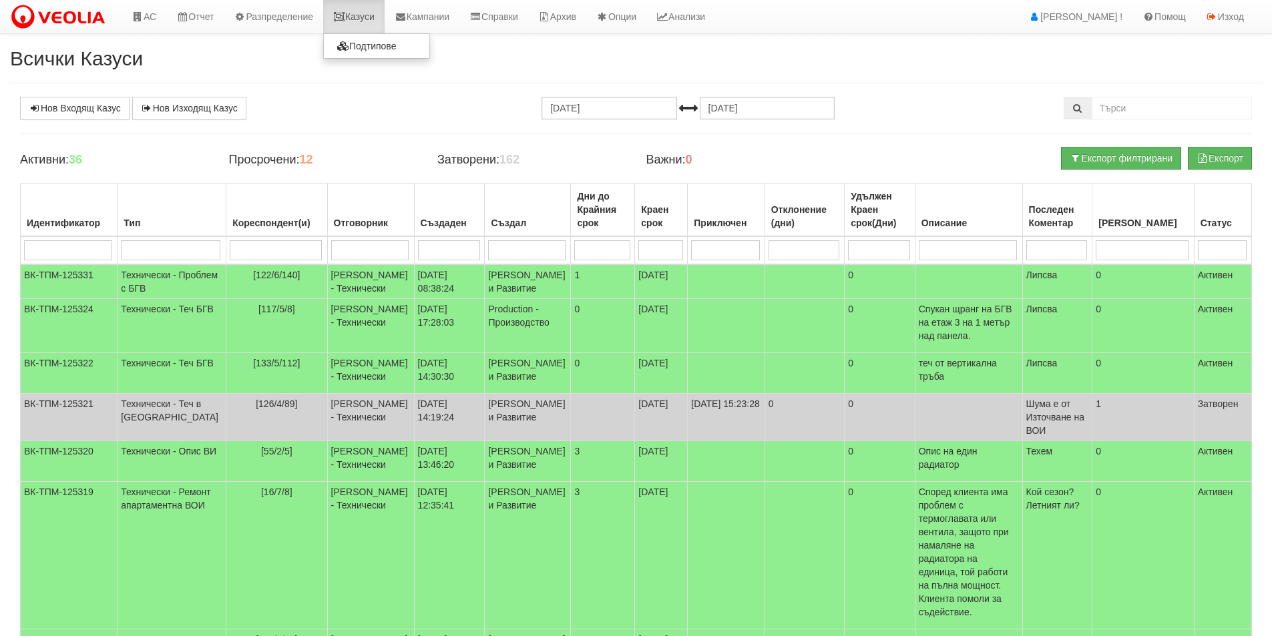
click at [365, 19] on link "Казуси" at bounding box center [353, 16] width 61 height 33
click at [356, 25] on link "Казуси" at bounding box center [353, 16] width 61 height 33
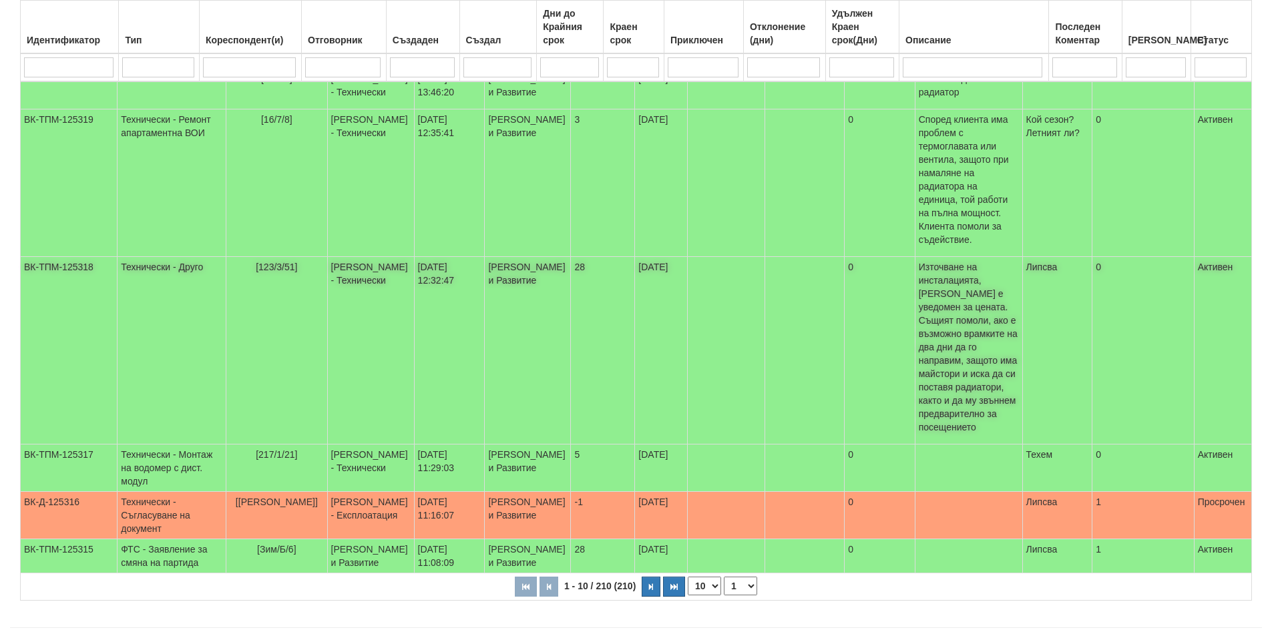
scroll to position [415, 0]
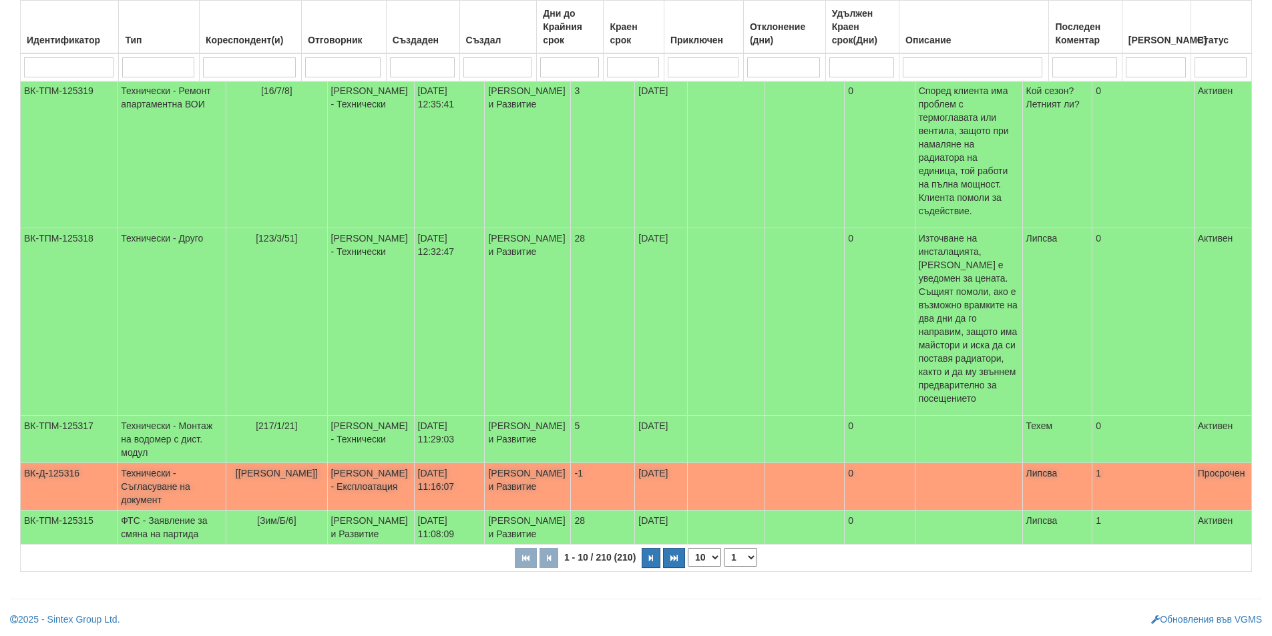
click at [571, 463] on td "-1" at bounding box center [603, 486] width 64 height 47
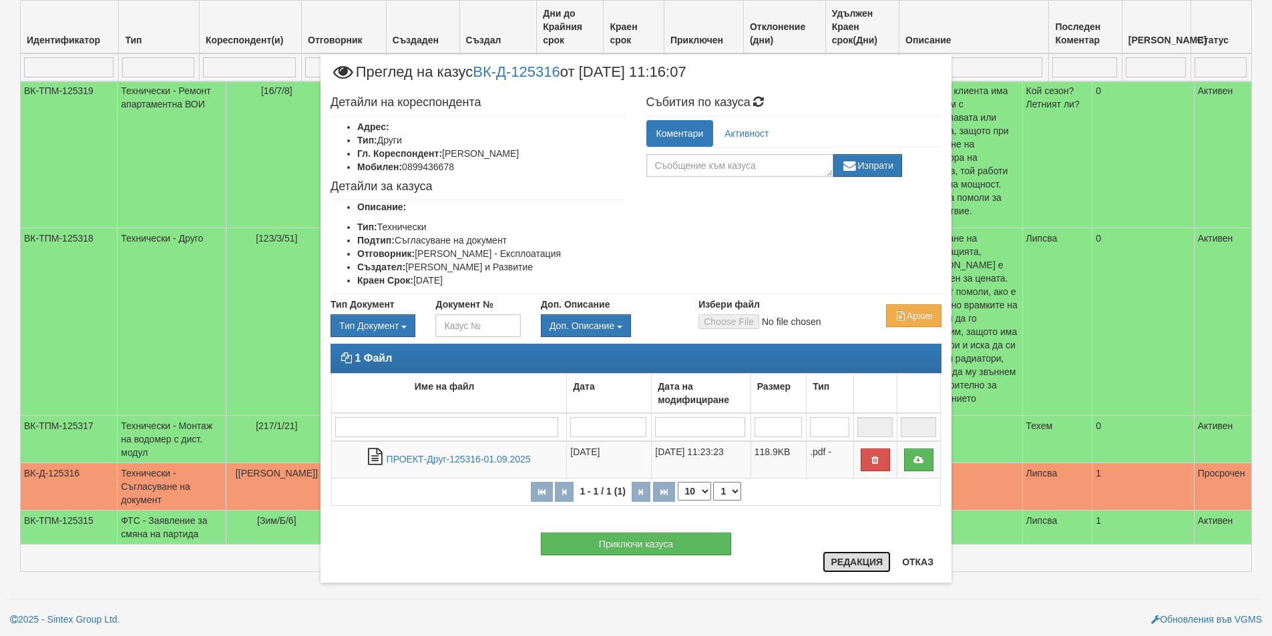
click at [840, 567] on button "Редакция" at bounding box center [857, 562] width 68 height 21
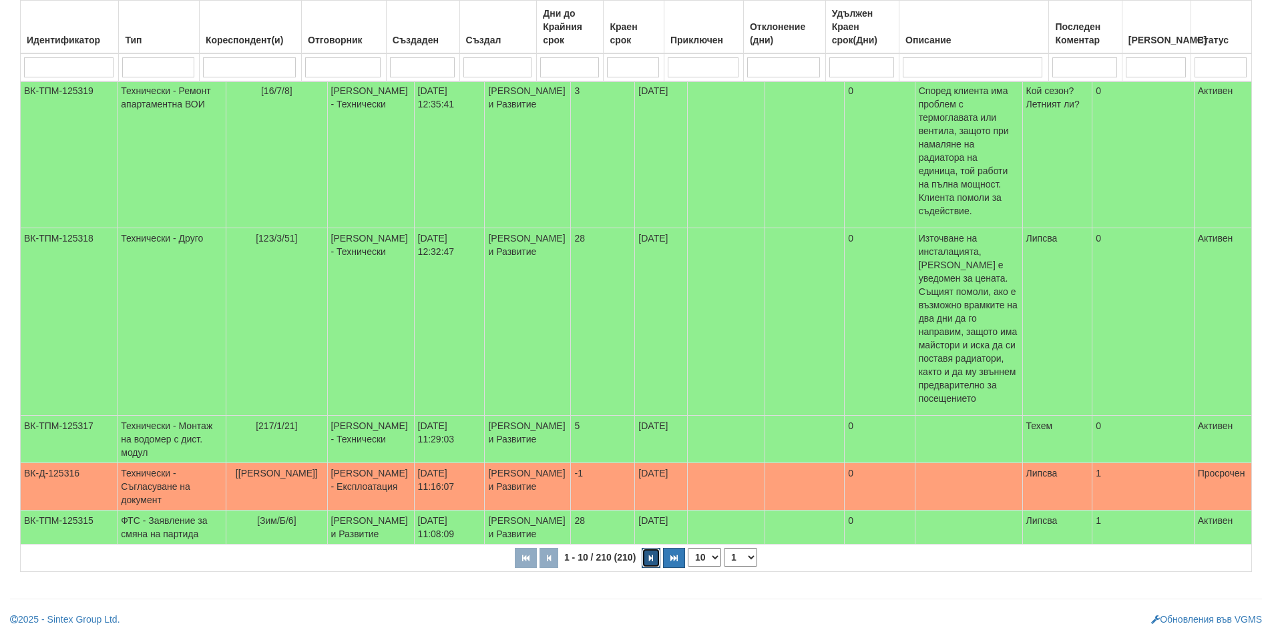
click at [654, 559] on button "button" at bounding box center [651, 558] width 19 height 20
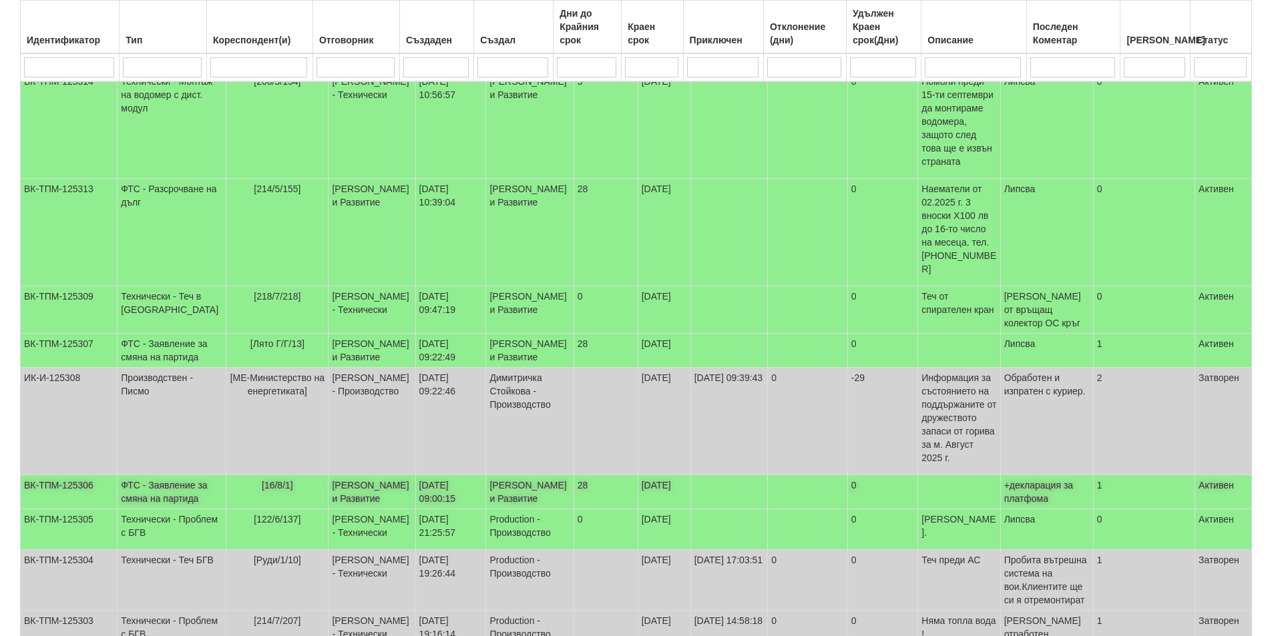
scroll to position [81, 0]
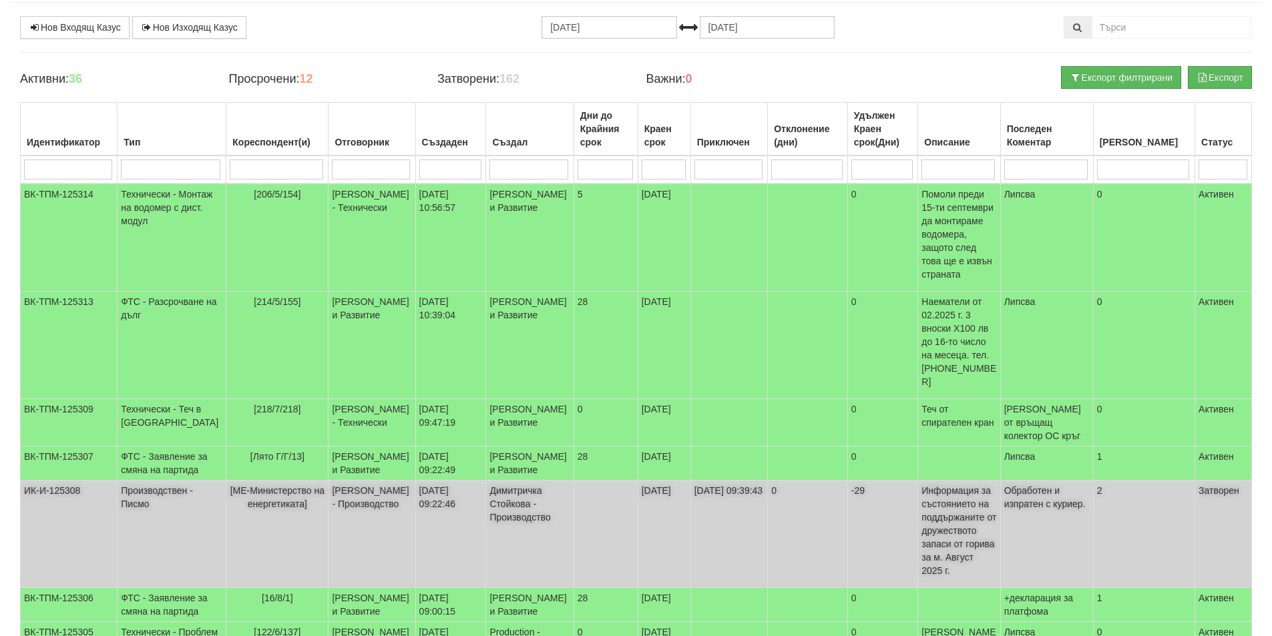
click at [472, 506] on td "01/09/2025 09:22:46" at bounding box center [450, 535] width 71 height 108
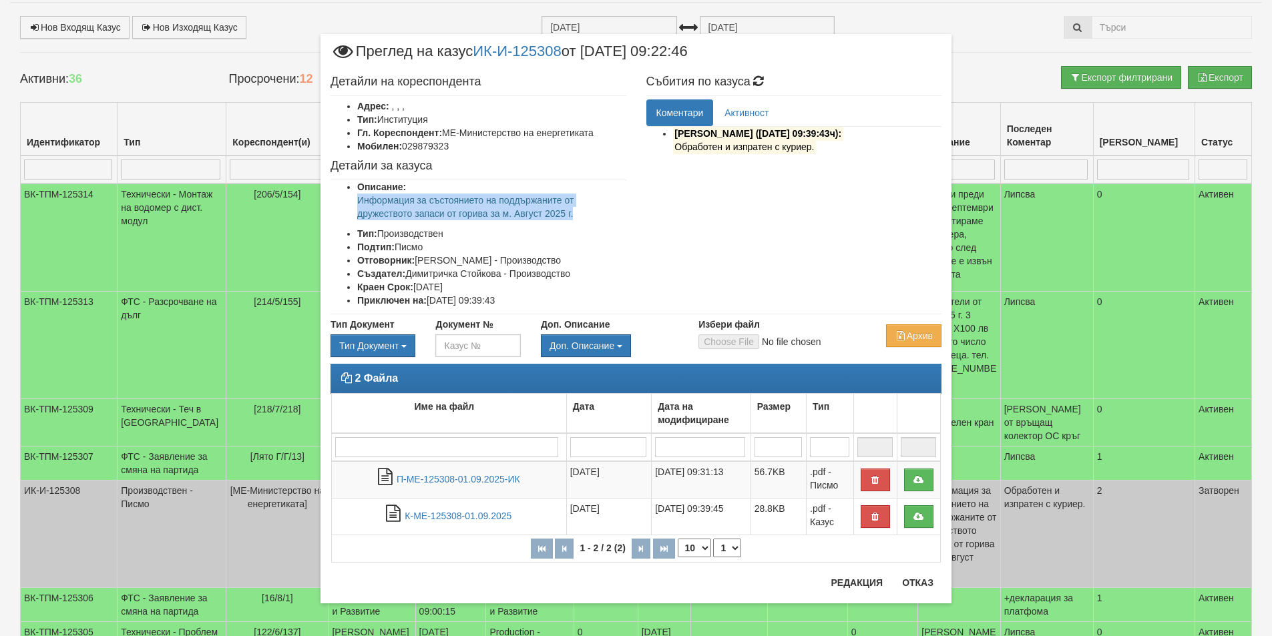
drag, startPoint x: 584, startPoint y: 207, endPoint x: 331, endPoint y: 206, distance: 252.4
click at [331, 206] on ul "Описание: Информация за състоянието на поддържаните от дружеството запаси от го…" at bounding box center [479, 243] width 296 height 127
copy p "Информация за състоянието на поддържаните от дружеството запаси от горива за м.…"
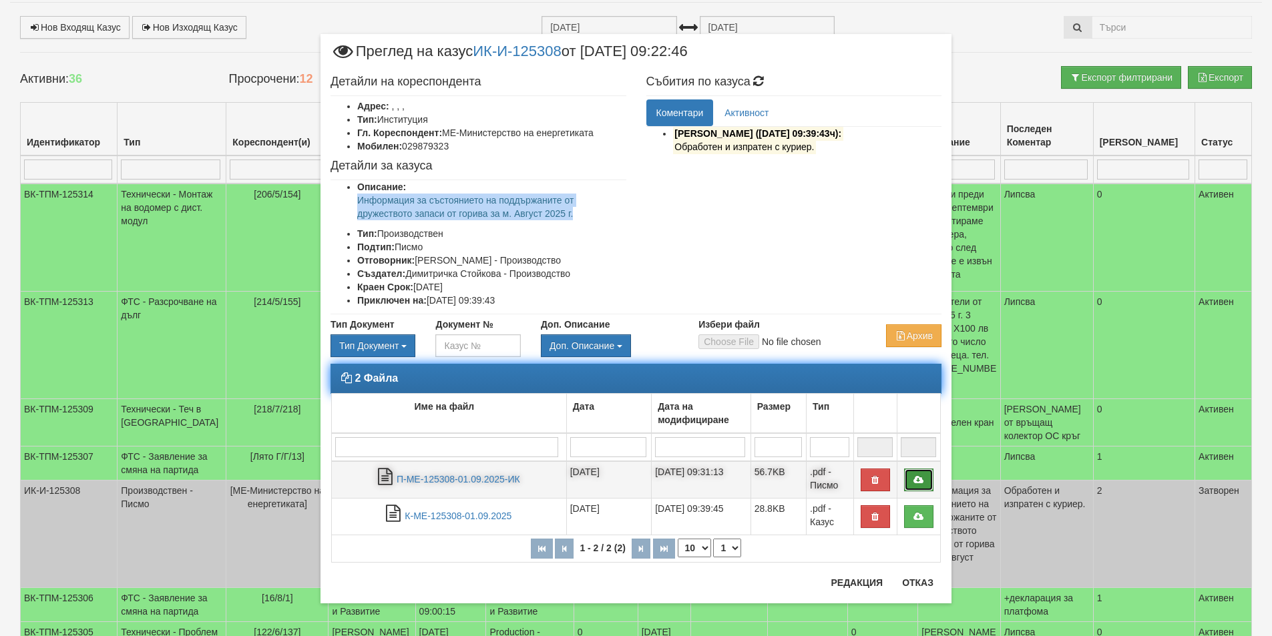
click at [913, 477] on icon at bounding box center [919, 479] width 12 height 9
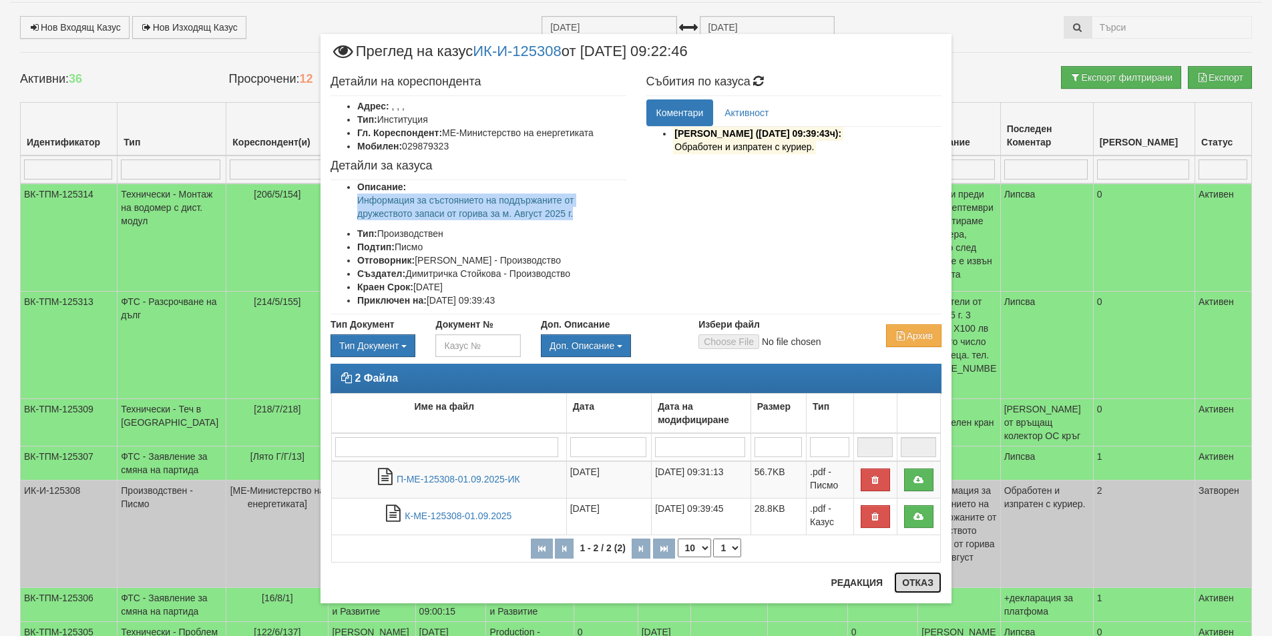
click at [922, 591] on button "Отказ" at bounding box center [917, 582] width 47 height 21
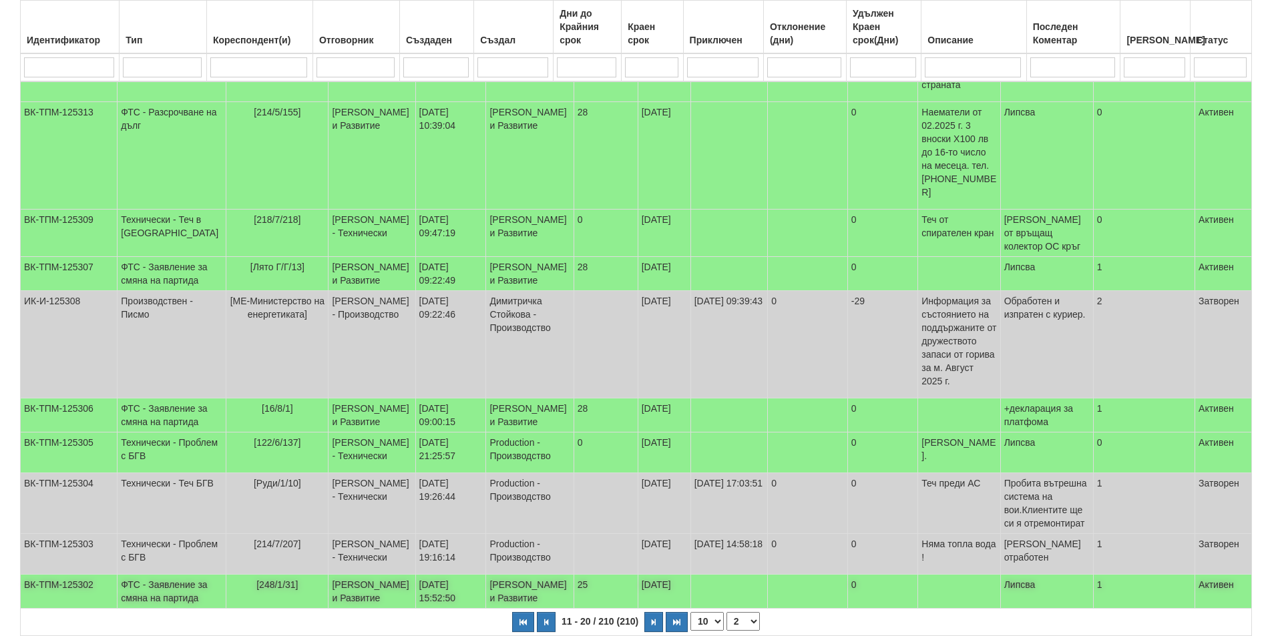
scroll to position [348, 0]
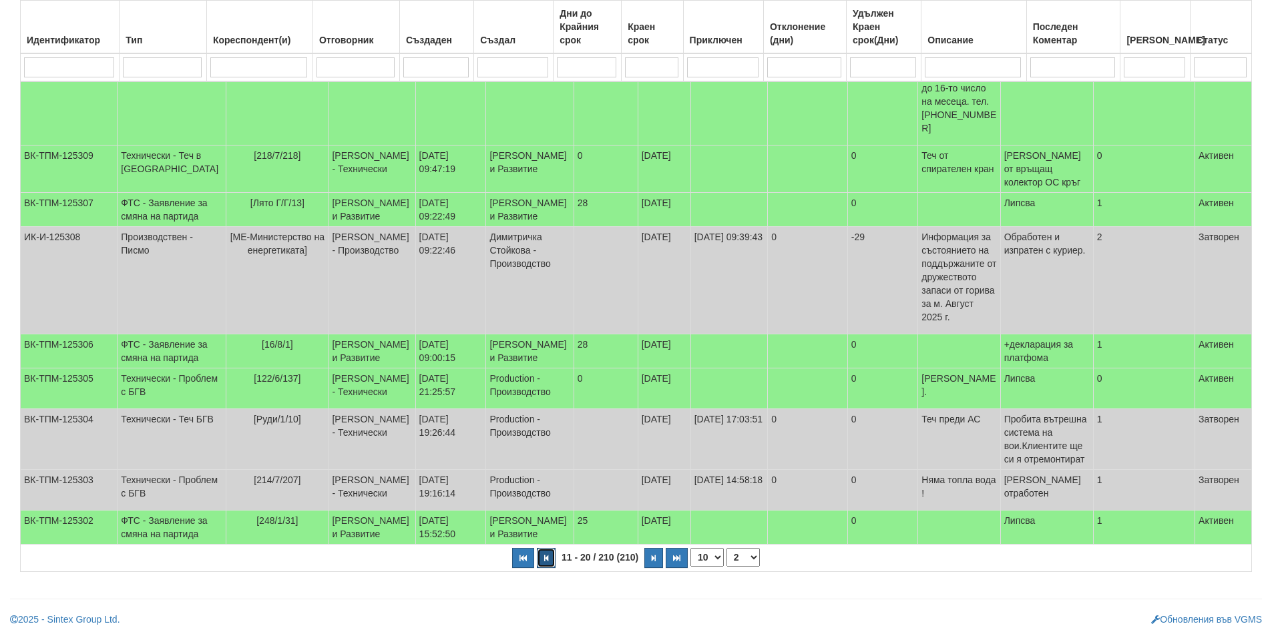
click at [547, 558] on icon "button" at bounding box center [546, 558] width 4 height 7
select select "1"
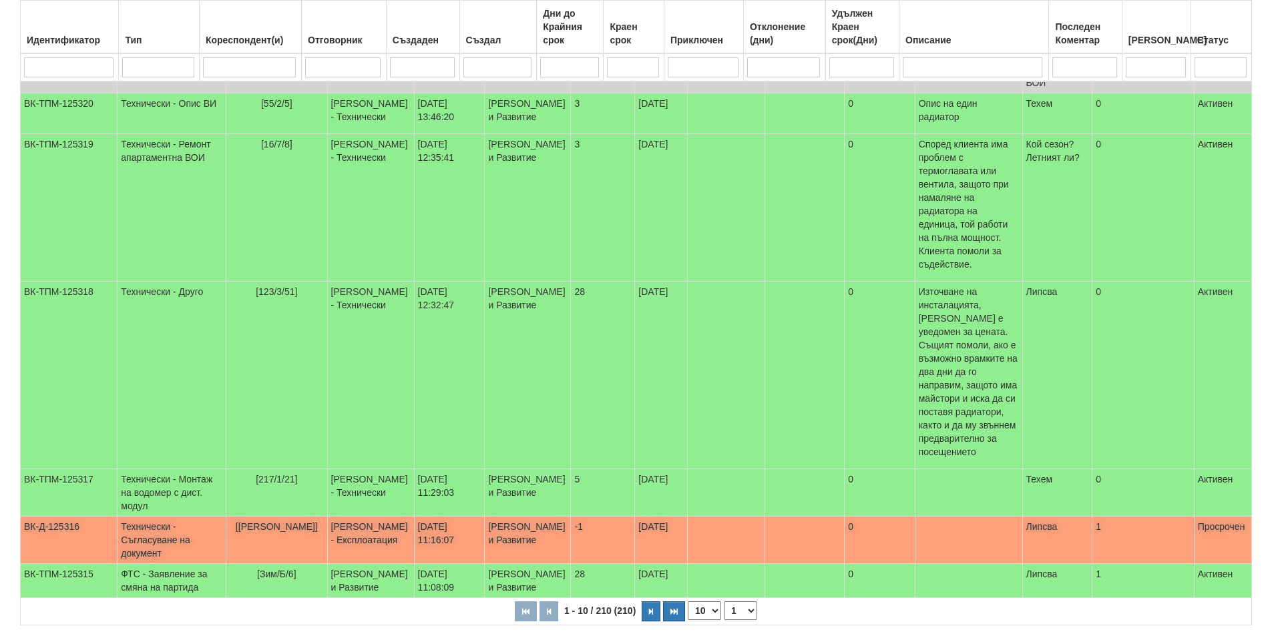
click at [414, 517] on td "[DATE] 11:16:07" at bounding box center [449, 540] width 71 height 47
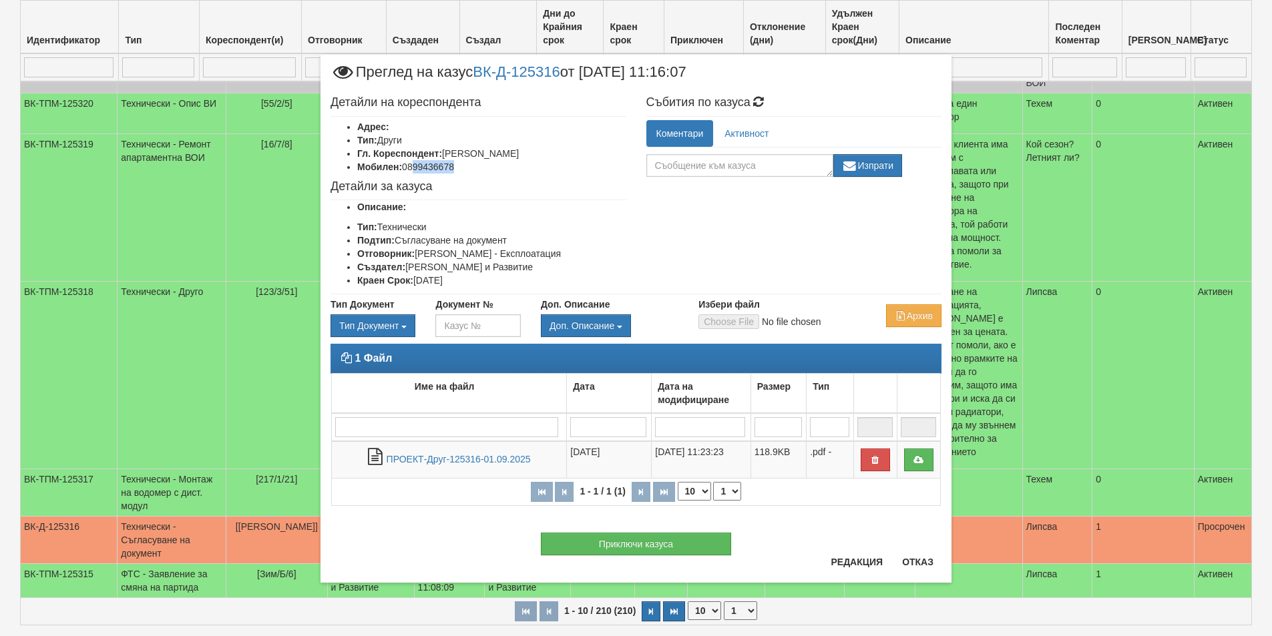
drag, startPoint x: 461, startPoint y: 168, endPoint x: 417, endPoint y: 170, distance: 44.8
click at [417, 170] on li "Мобилен: 0899436678" at bounding box center [491, 166] width 269 height 13
click at [467, 172] on li "Мобилен: 0899436678" at bounding box center [491, 166] width 269 height 13
drag, startPoint x: 459, startPoint y: 160, endPoint x: 403, endPoint y: 170, distance: 56.3
click at [403, 170] on li "Мобилен: 0899436678" at bounding box center [491, 166] width 269 height 13
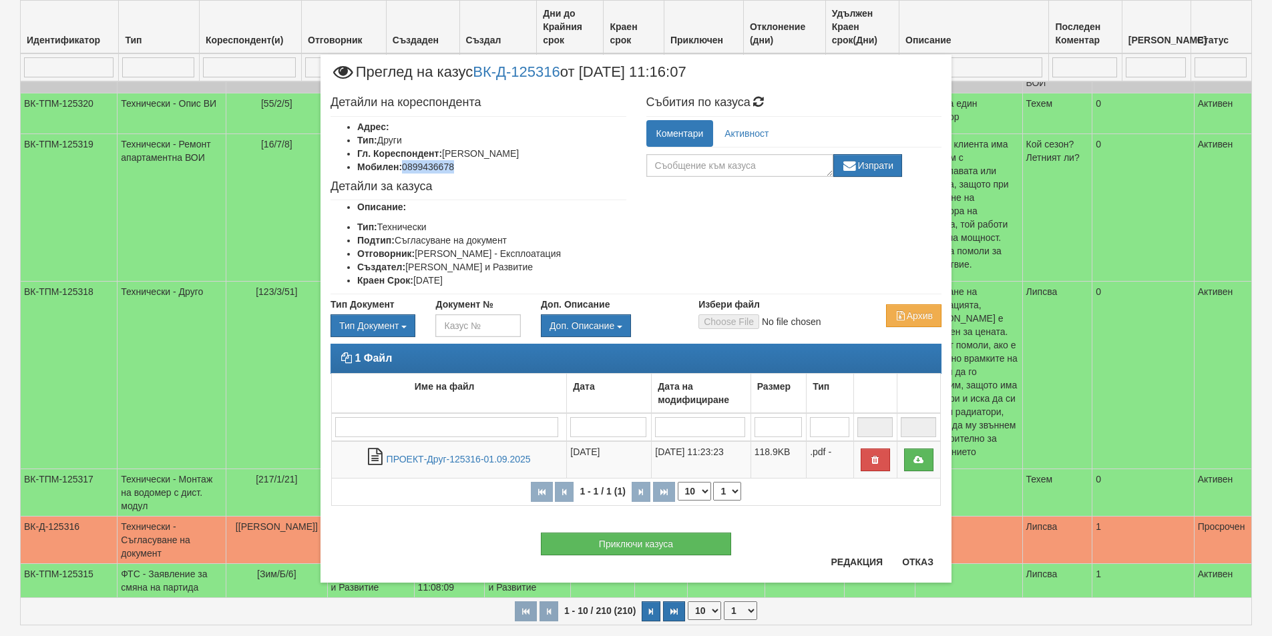
copy li "0899436678"
drag, startPoint x: 513, startPoint y: 239, endPoint x: 397, endPoint y: 239, distance: 115.5
click at [397, 239] on li "Подтип: Съгласуване на документ" at bounding box center [491, 240] width 269 height 13
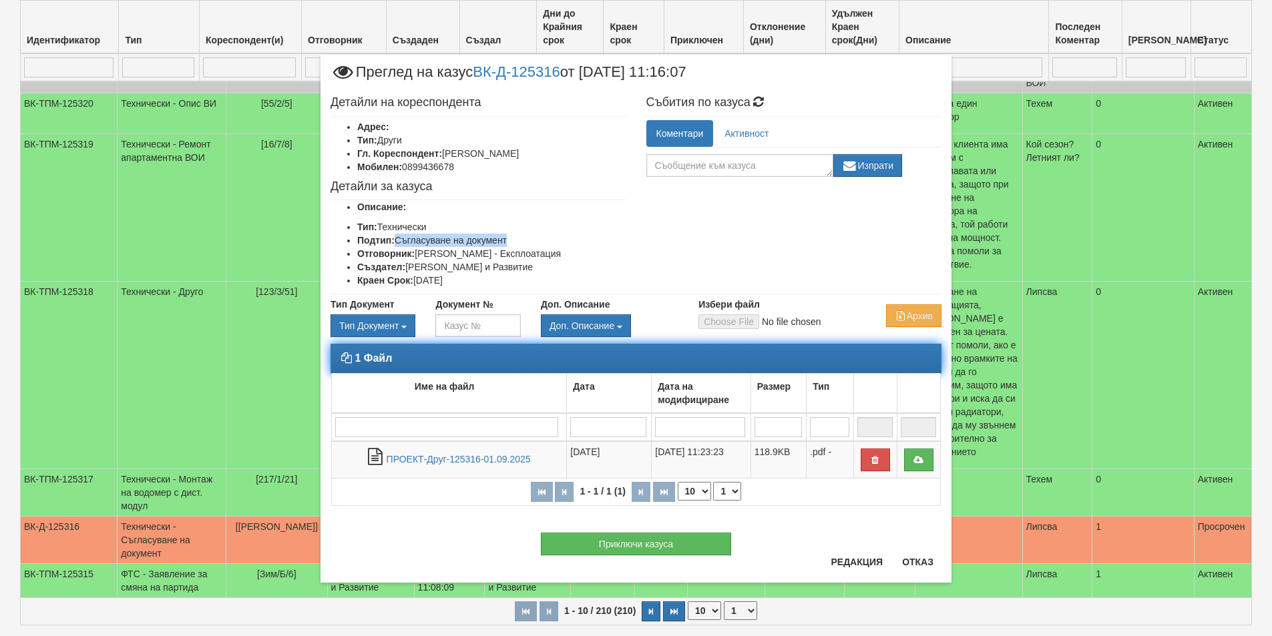
copy li "Съгласуване на документ"
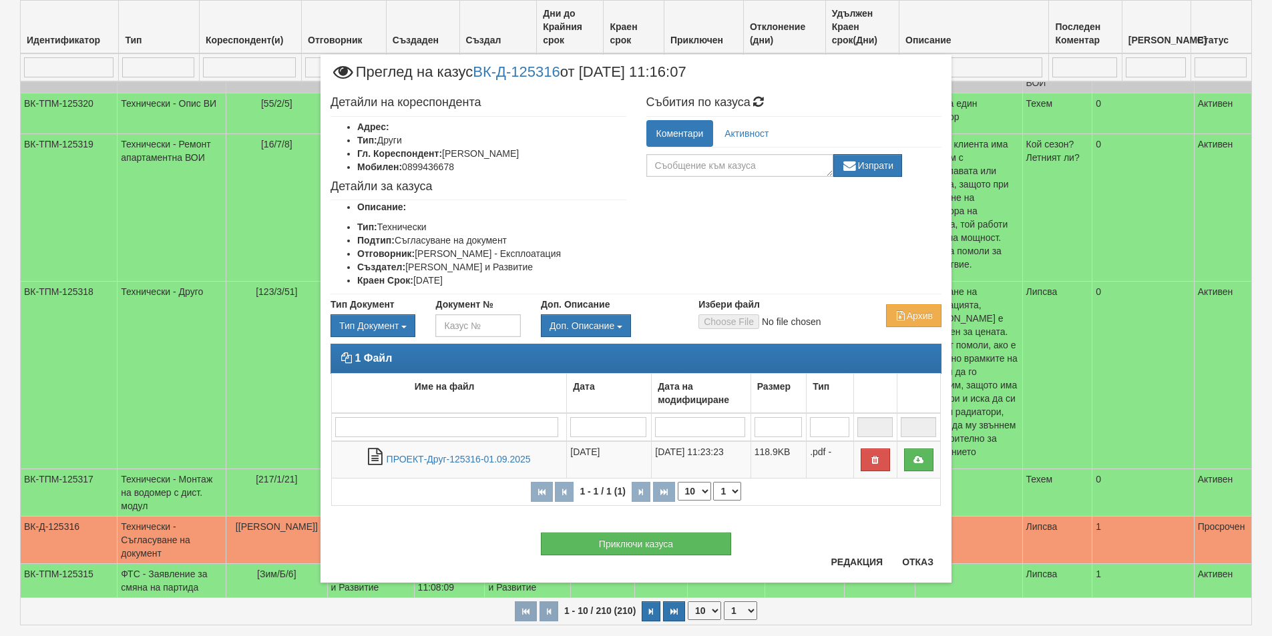
click at [912, 553] on div "Приключи казуса" at bounding box center [636, 538] width 631 height 36
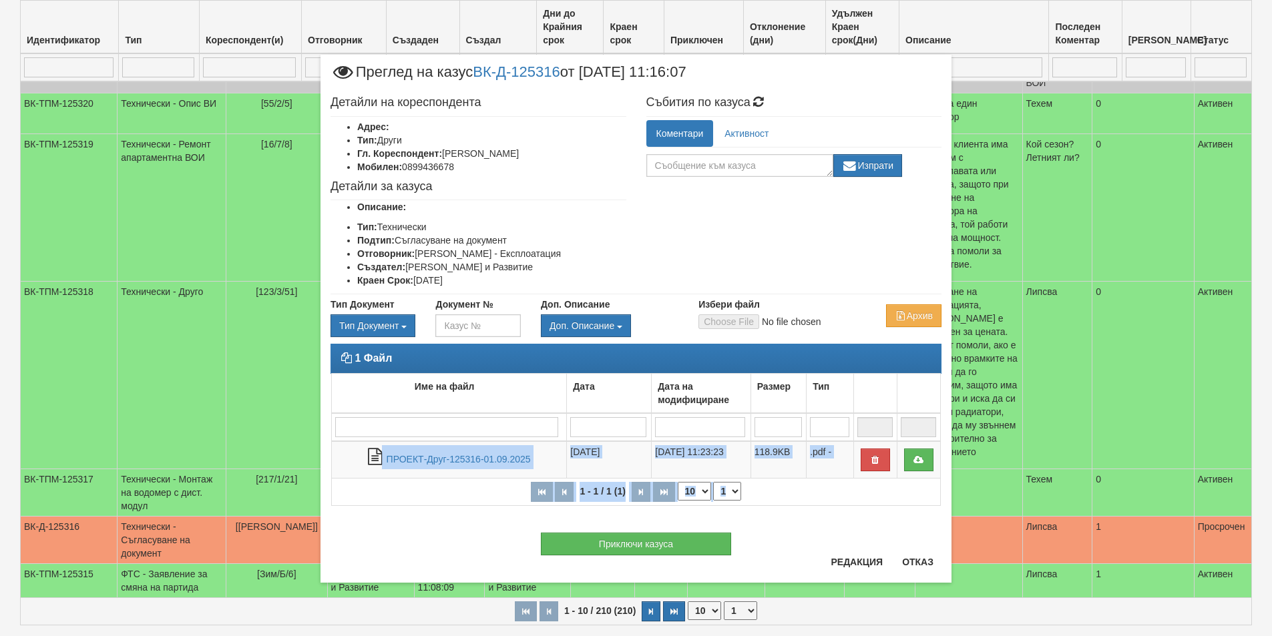
click at [912, 553] on div "Приключи казуса" at bounding box center [636, 538] width 631 height 36
click at [912, 561] on button "Отказ" at bounding box center [917, 562] width 47 height 21
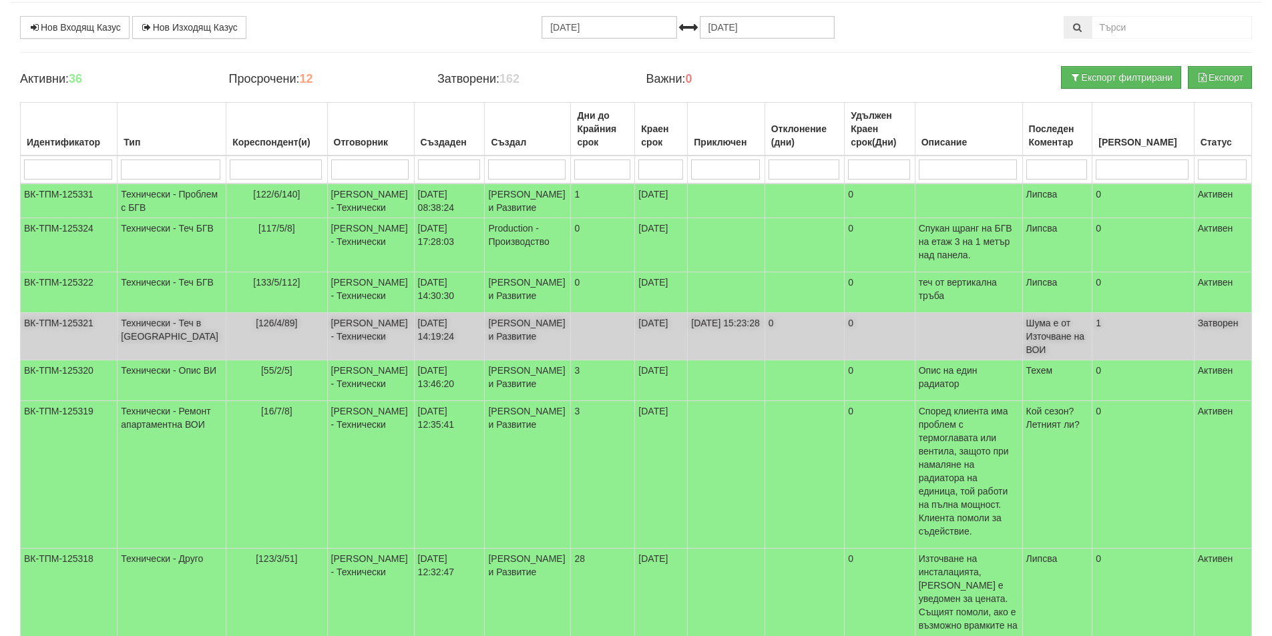
scroll to position [0, 0]
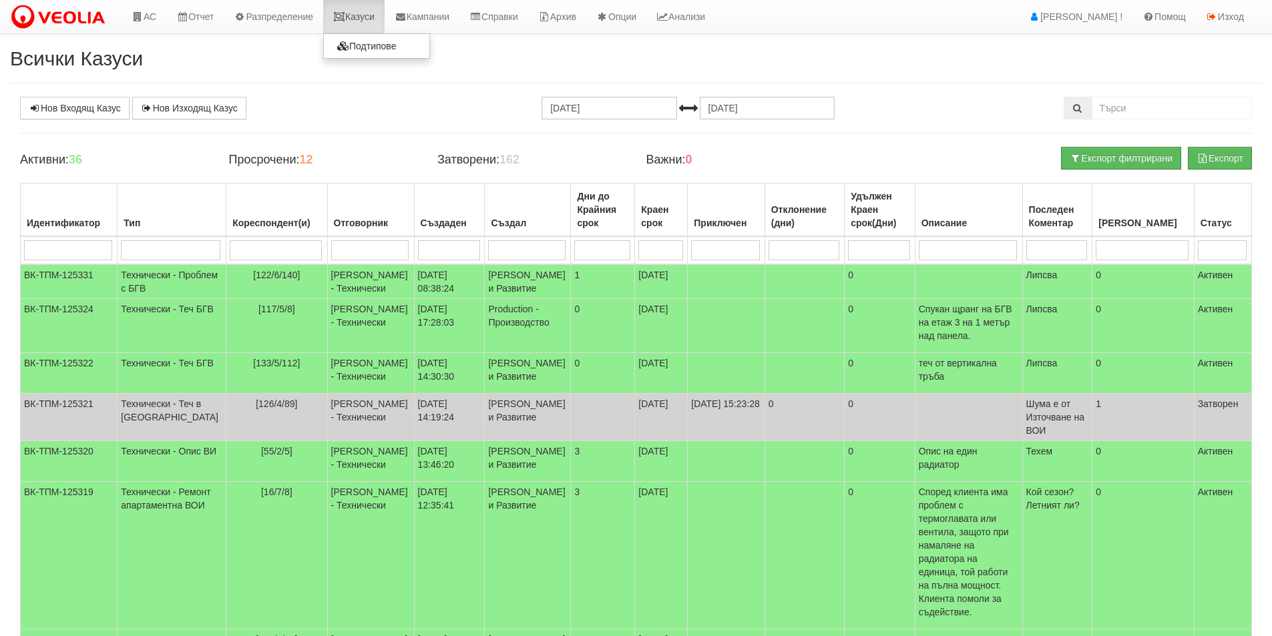
click at [367, 13] on link "Казуси" at bounding box center [353, 16] width 61 height 33
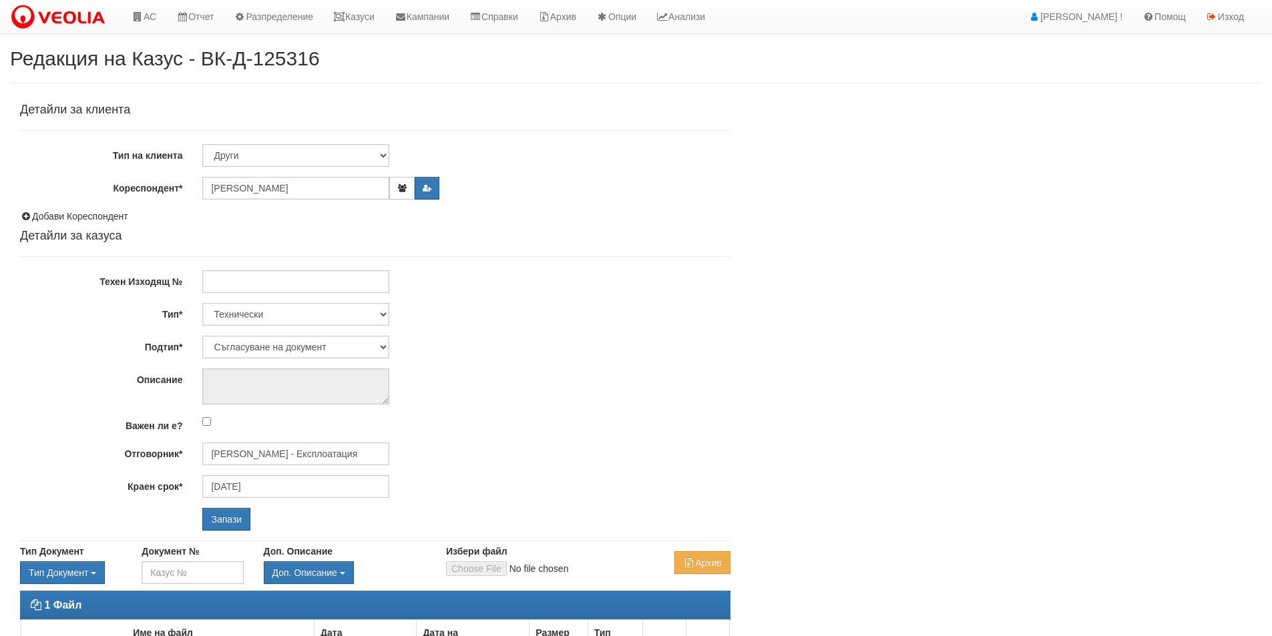
select select "Съгласуване на документ"
click at [298, 479] on input "[DATE]" at bounding box center [295, 486] width 187 height 23
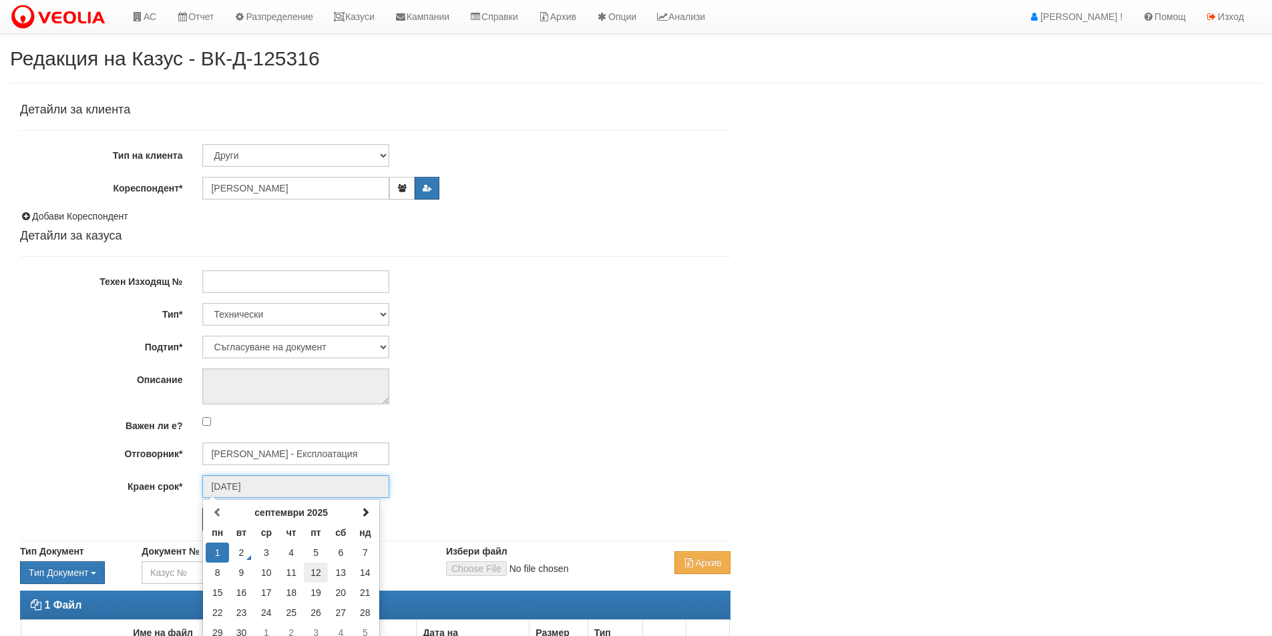
click at [318, 570] on td "12" at bounding box center [316, 573] width 25 height 20
type input "[DATE]"
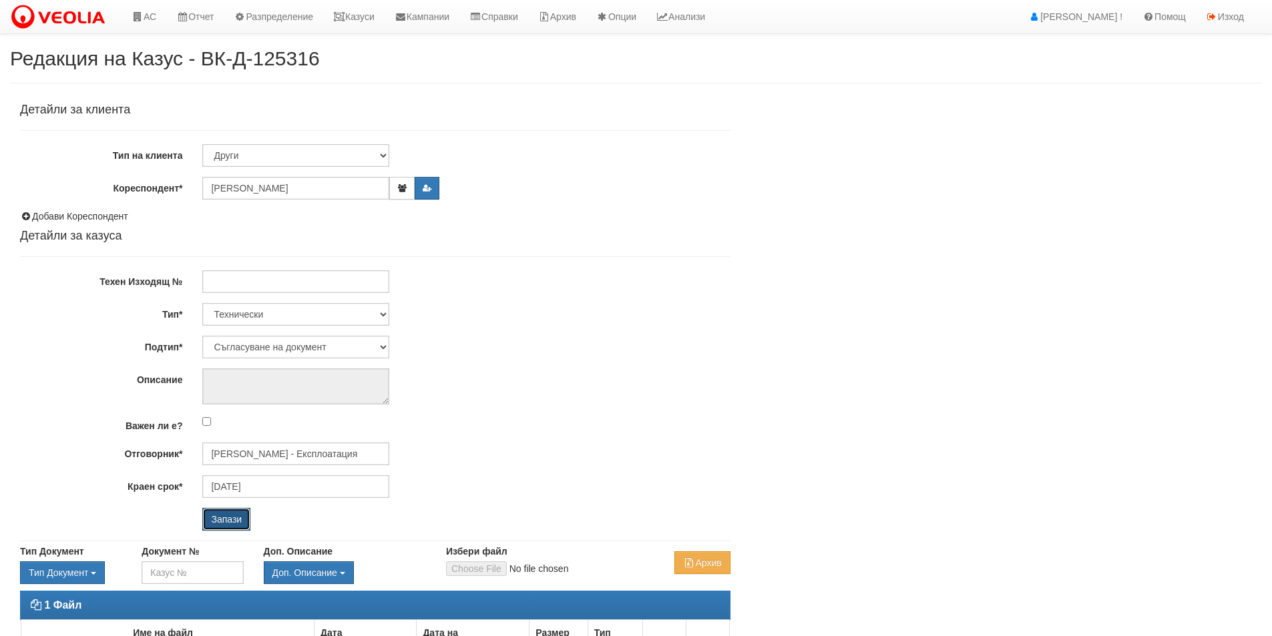
click at [220, 517] on input "Запази" at bounding box center [226, 519] width 48 height 23
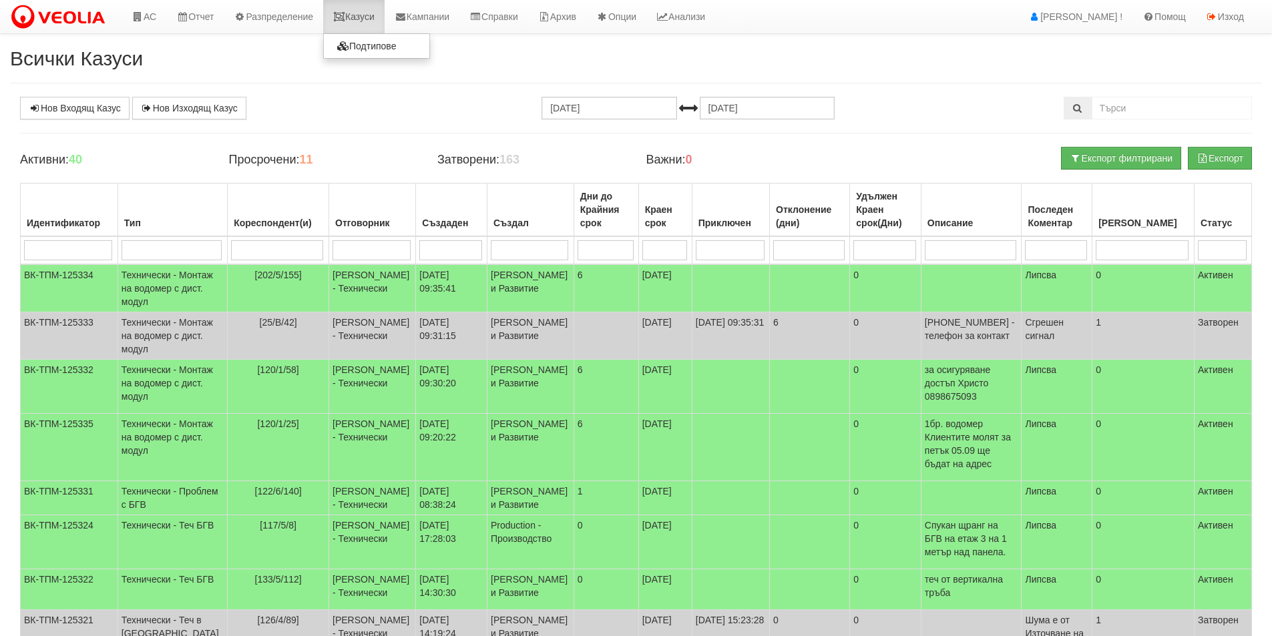
click at [383, 16] on link "Казуси" at bounding box center [353, 16] width 61 height 33
click at [488, 360] on td "[PERSON_NAME] и Развитие" at bounding box center [531, 336] width 87 height 47
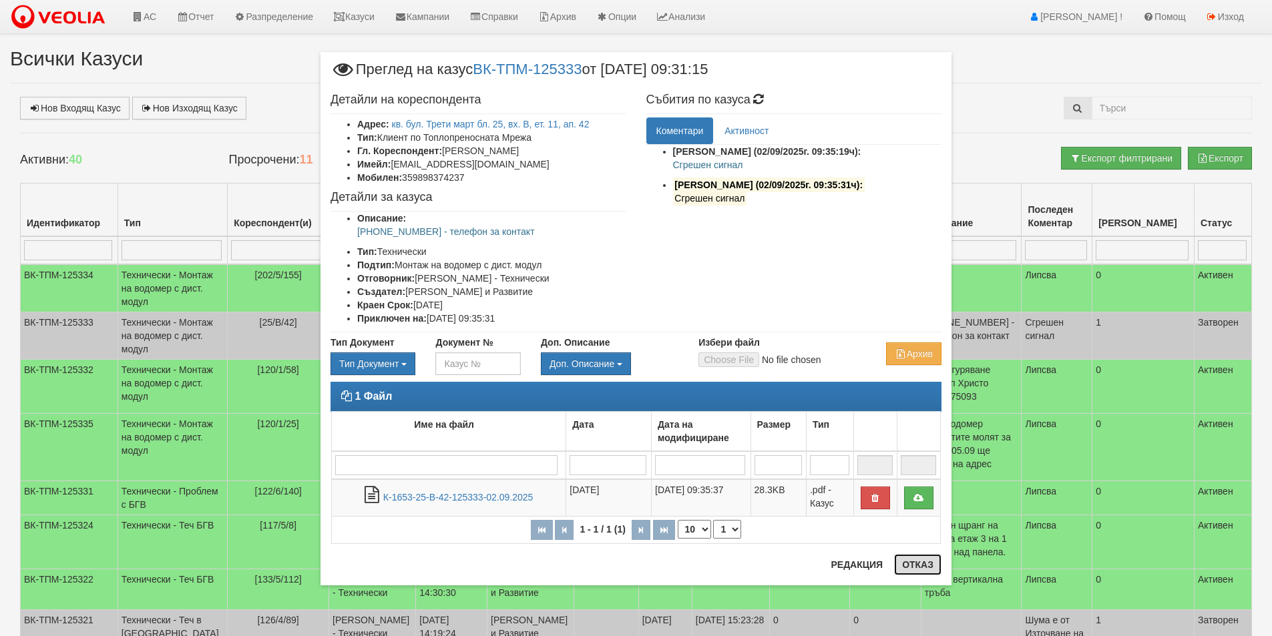
click at [926, 570] on button "Отказ" at bounding box center [917, 564] width 47 height 21
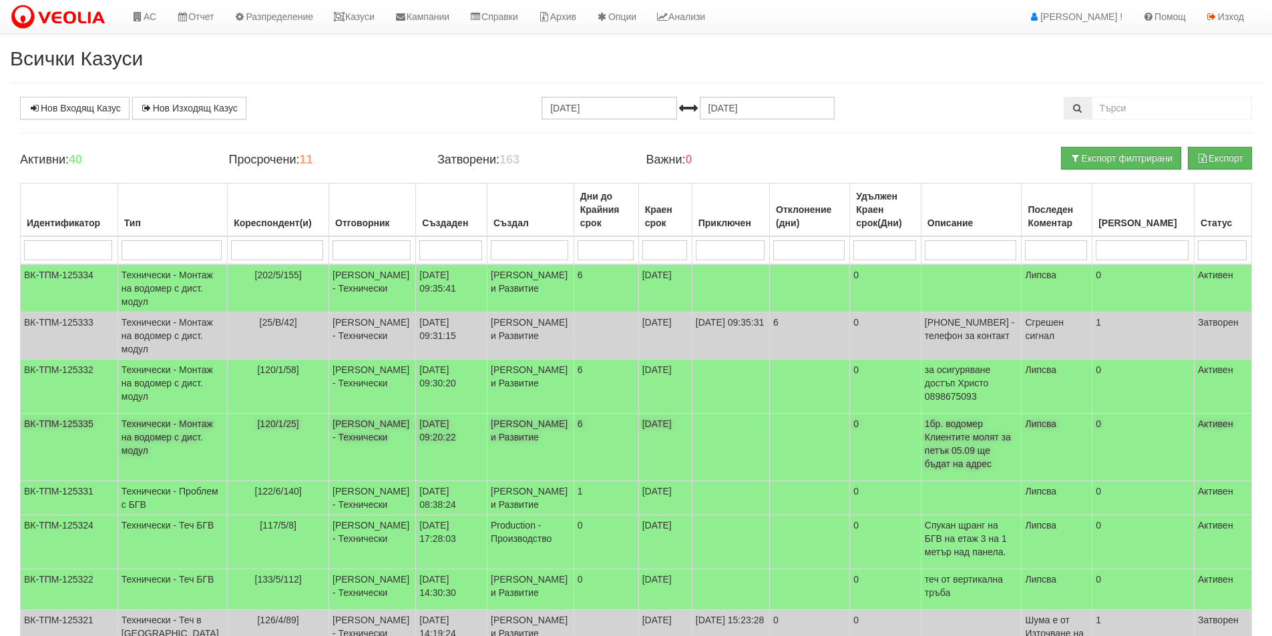
click at [337, 479] on td "[PERSON_NAME] - Технически" at bounding box center [372, 447] width 87 height 67
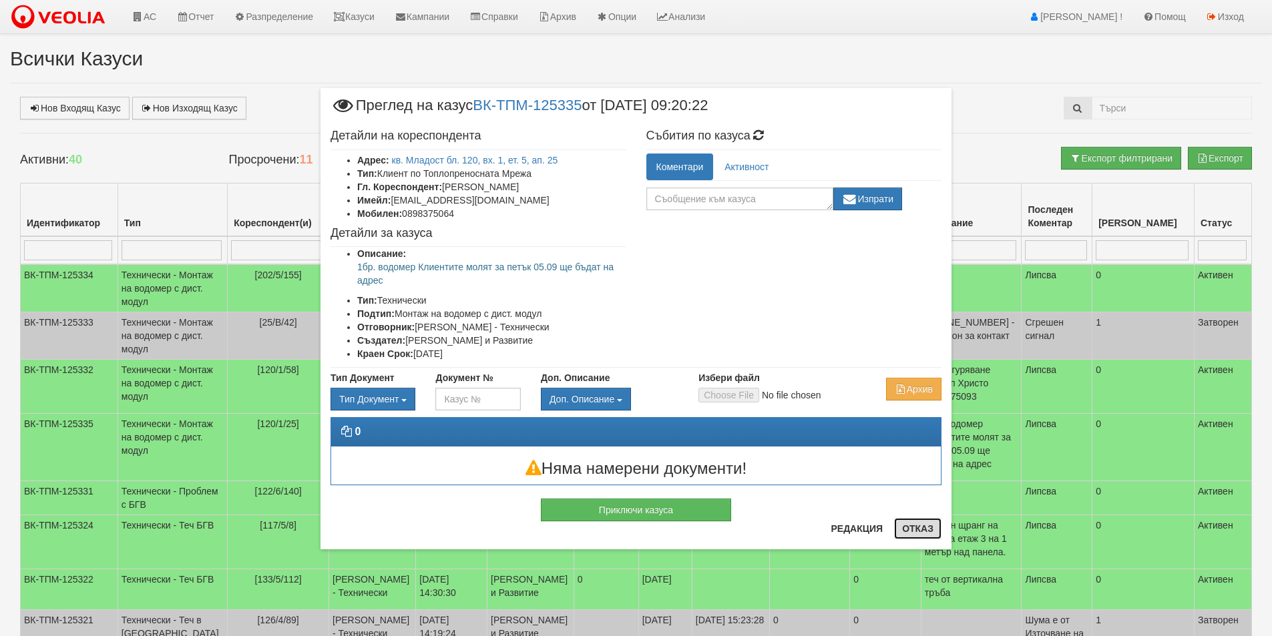
click at [909, 532] on button "Отказ" at bounding box center [917, 528] width 47 height 21
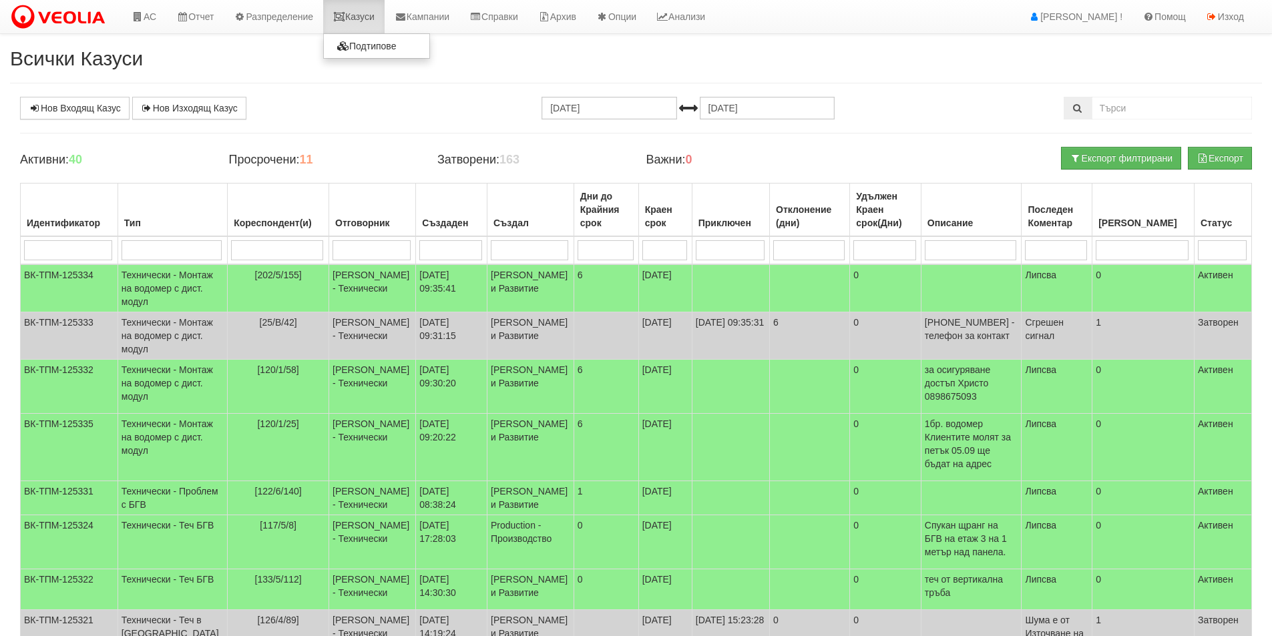
click at [367, 21] on link "Казуси" at bounding box center [353, 16] width 61 height 33
click at [363, 5] on link "Казуси" at bounding box center [353, 16] width 61 height 33
click at [361, 25] on link "Казуси" at bounding box center [353, 16] width 61 height 33
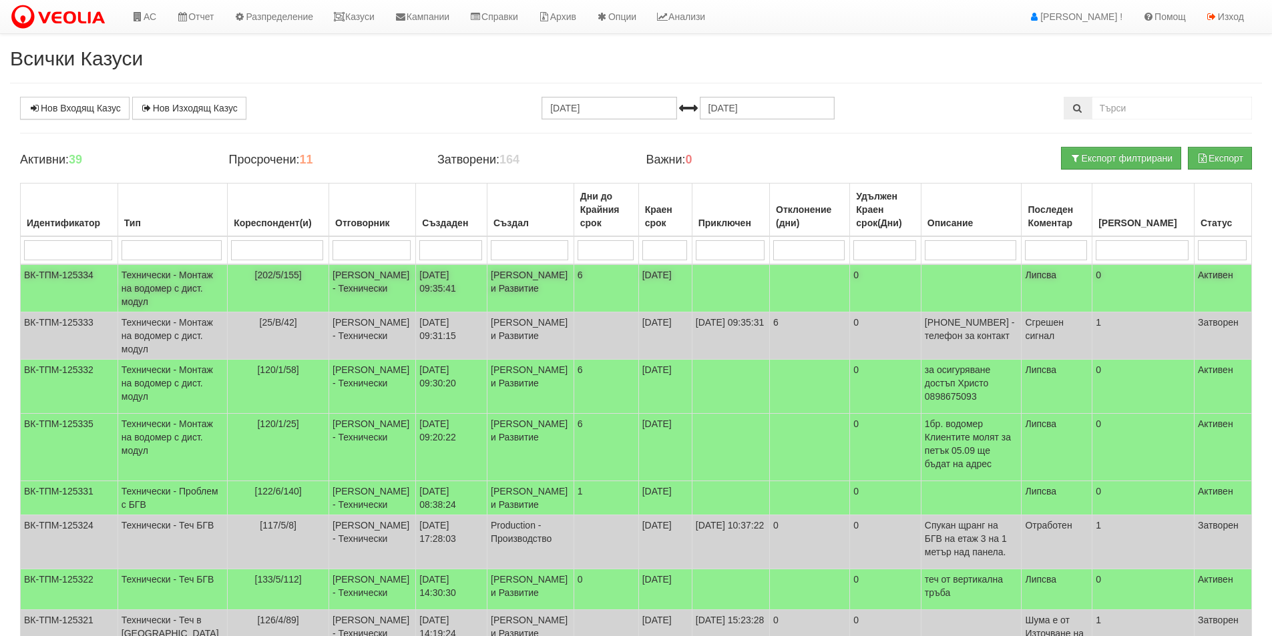
click at [488, 282] on td "[PERSON_NAME] и Развитие" at bounding box center [531, 288] width 87 height 48
